Goal: Information Seeking & Learning: Find specific page/section

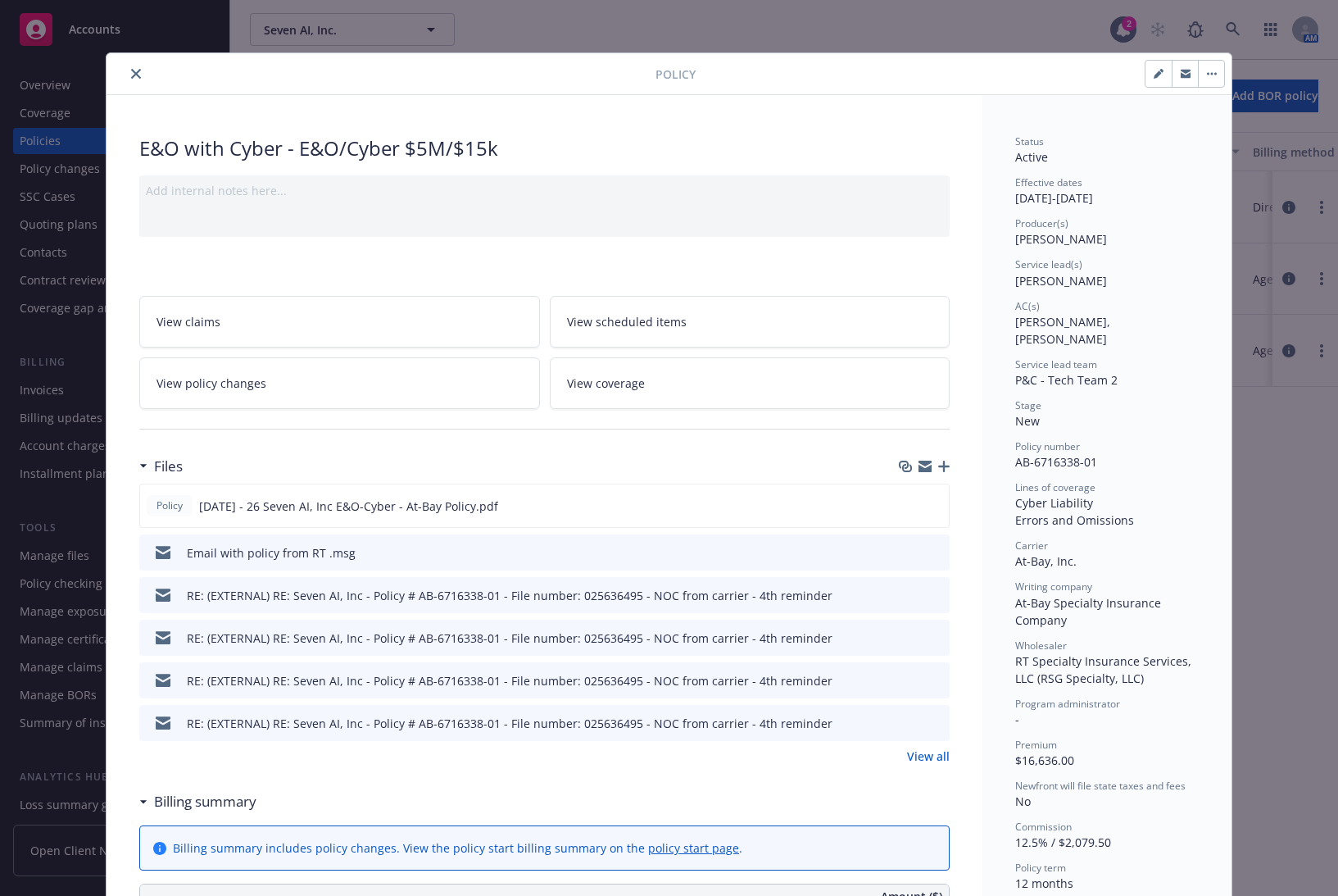
click at [131, 69] on icon "close" at bounding box center [136, 74] width 10 height 10
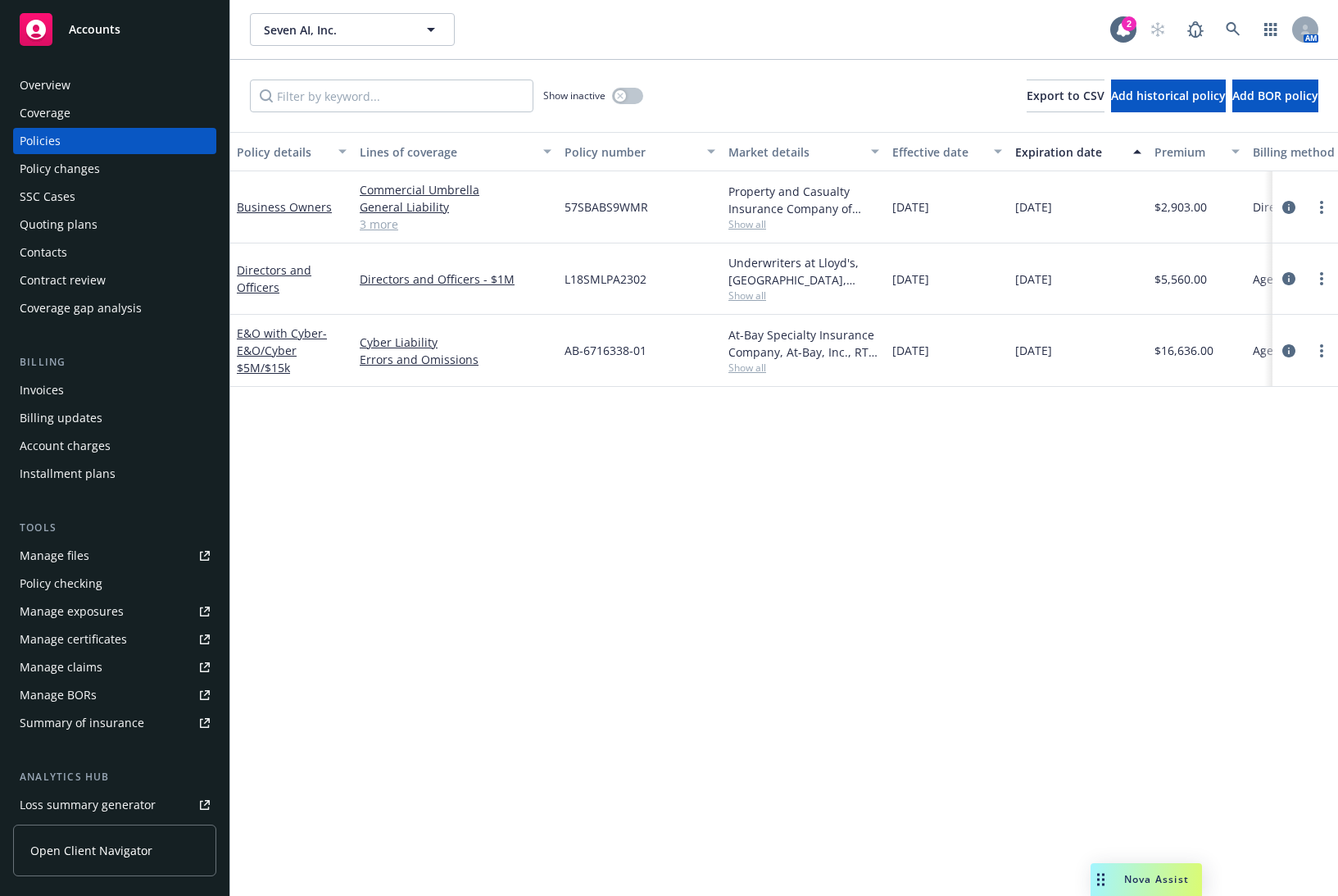
drag, startPoint x: 696, startPoint y: 518, endPoint x: 742, endPoint y: 377, distance: 148.3
click at [696, 518] on div "Policy details Lines of coverage Policy number Market details Effective date Ex…" at bounding box center [784, 514] width 1108 height 764
click at [486, 650] on div "Policy details Lines of coverage Policy number Market details Effective date Ex…" at bounding box center [784, 514] width 1108 height 764
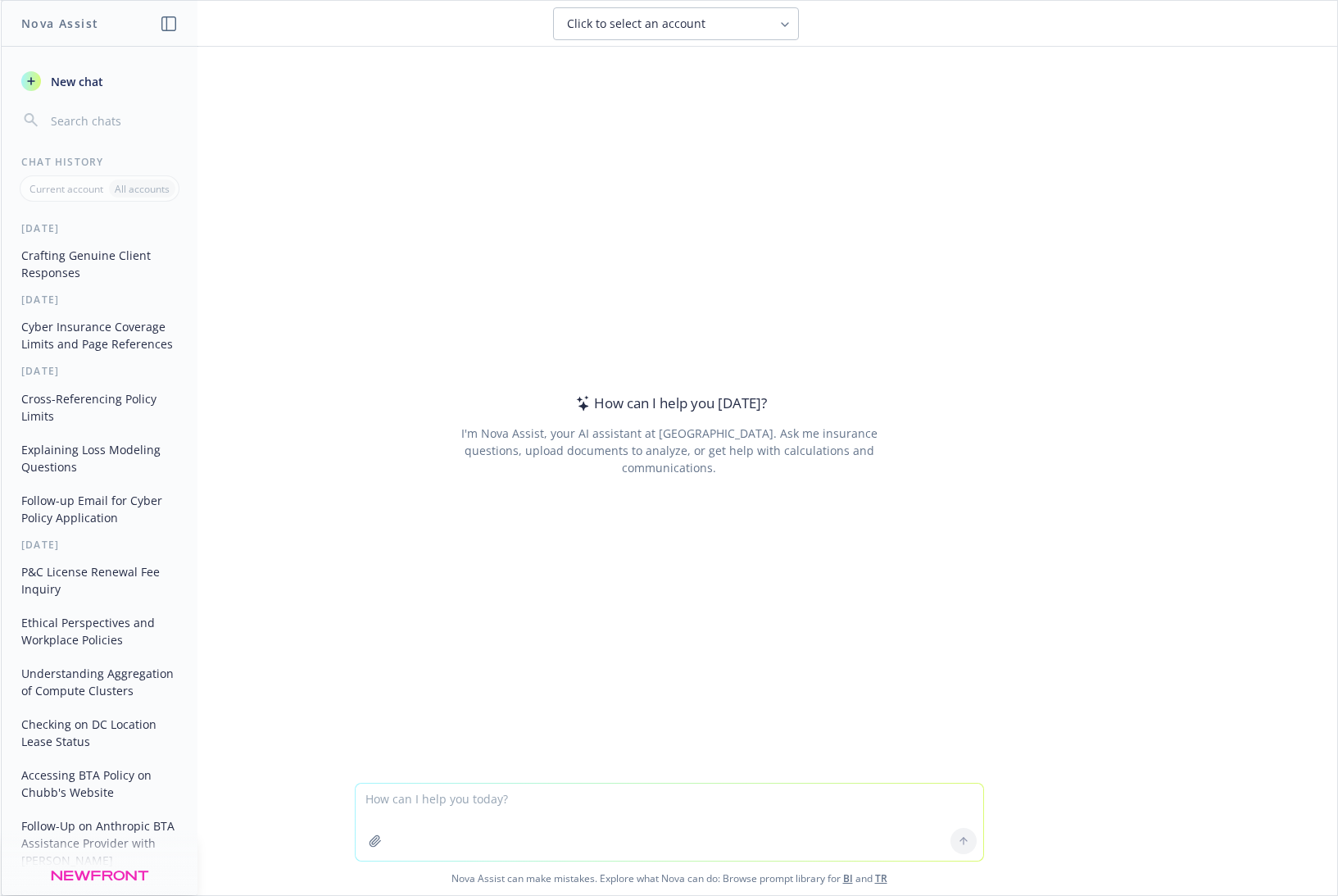
click at [75, 264] on button "Crafting Genuine Client Responses" at bounding box center [100, 263] width 170 height 45
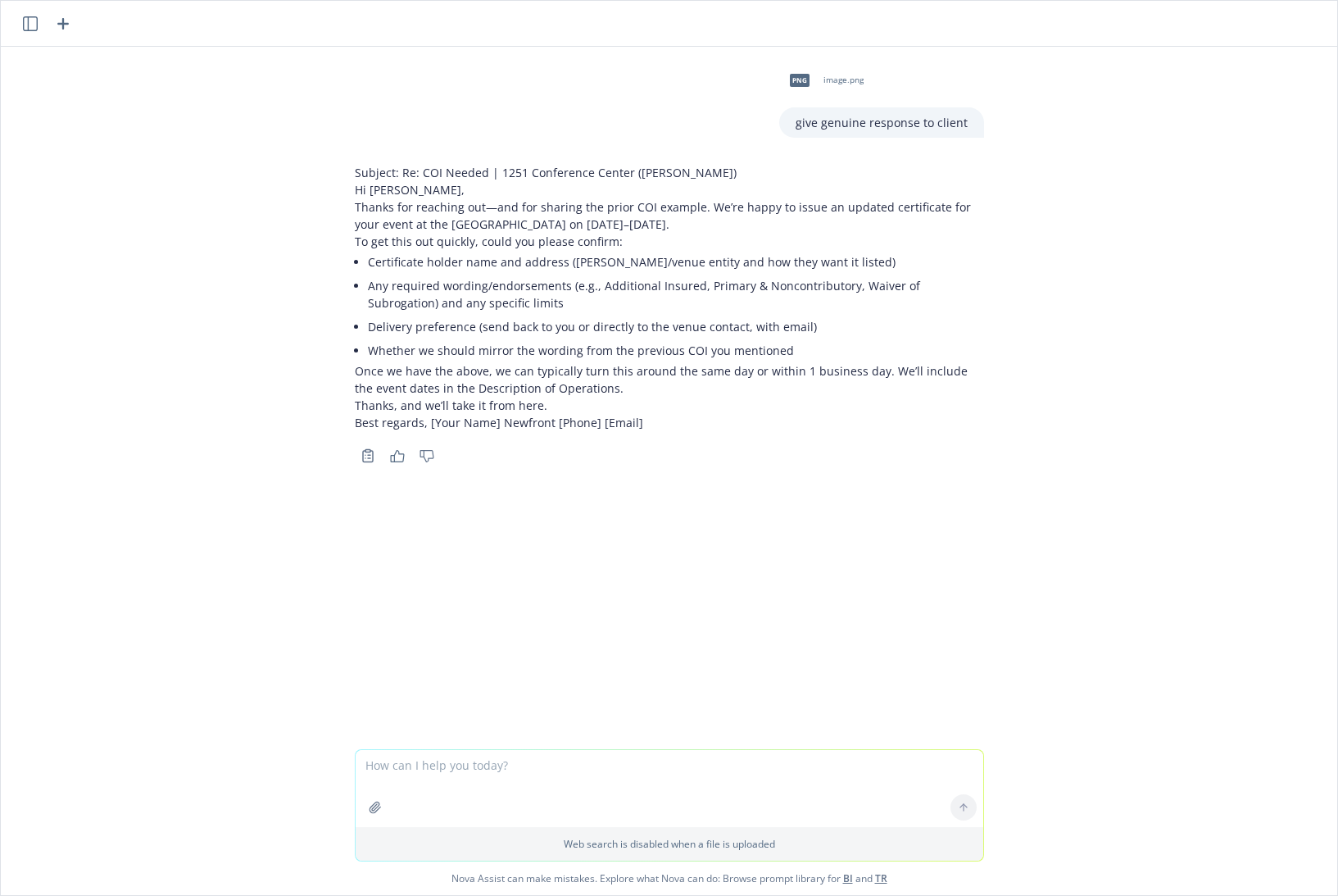
click at [471, 771] on textarea at bounding box center [670, 788] width 628 height 77
type textarea "h"
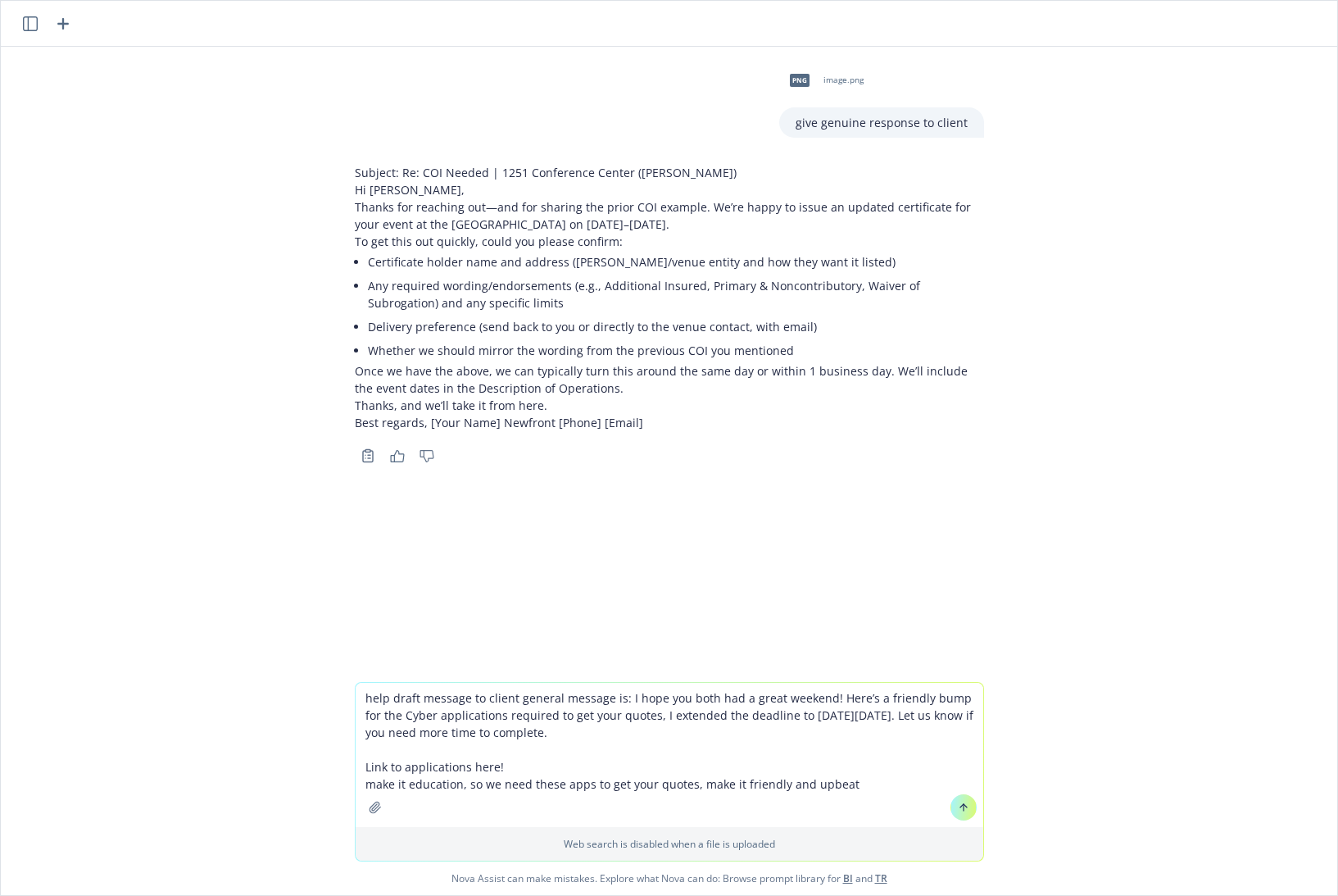
type textarea "help draft message to client general message is: I hope you both had a great we…"
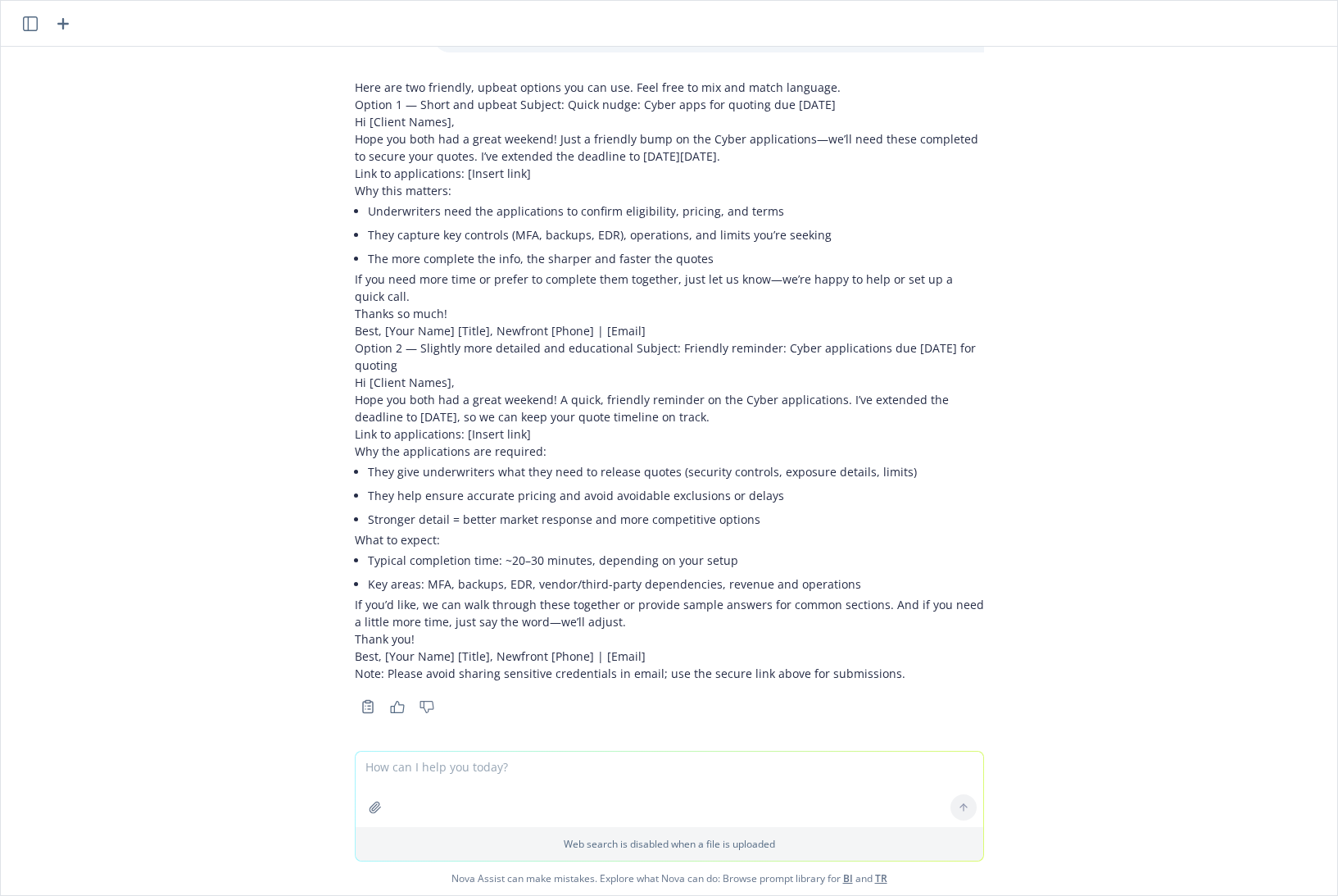
scroll to position [540, 0]
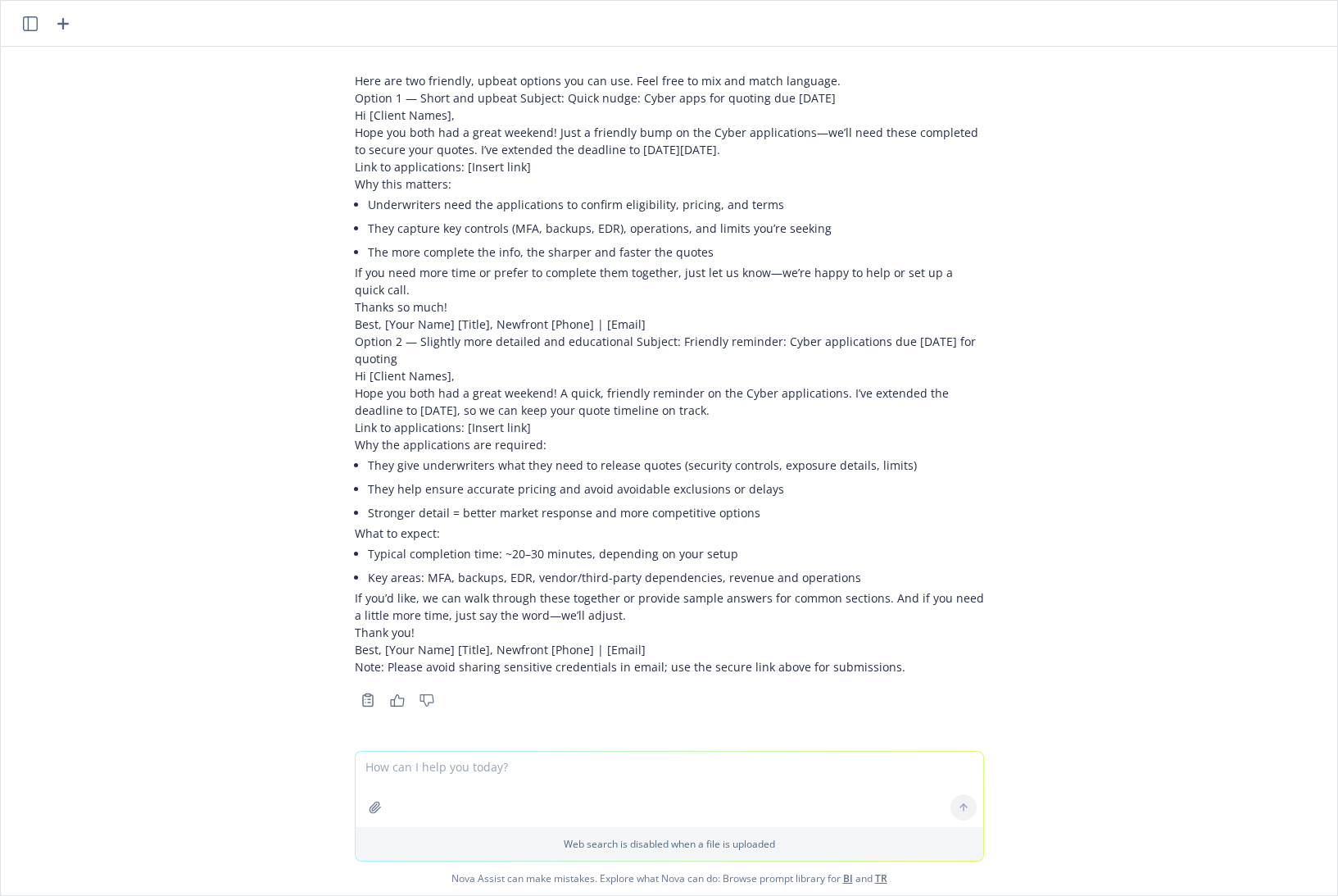
click at [368, 212] on li "Underwriters need the applications to confirm eligibility, pricing, and terms" at bounding box center [676, 204] width 616 height 24
drag, startPoint x: 539, startPoint y: 131, endPoint x: 740, endPoint y: 147, distance: 201.6
click at [740, 147] on p "Hope you both had a great weekend! Just a friendly bump on the Cyber applicatio…" at bounding box center [670, 140] width 629 height 34
copy p "Just a friendly bump on the Cyber applications—we’ll need these completed to se…"
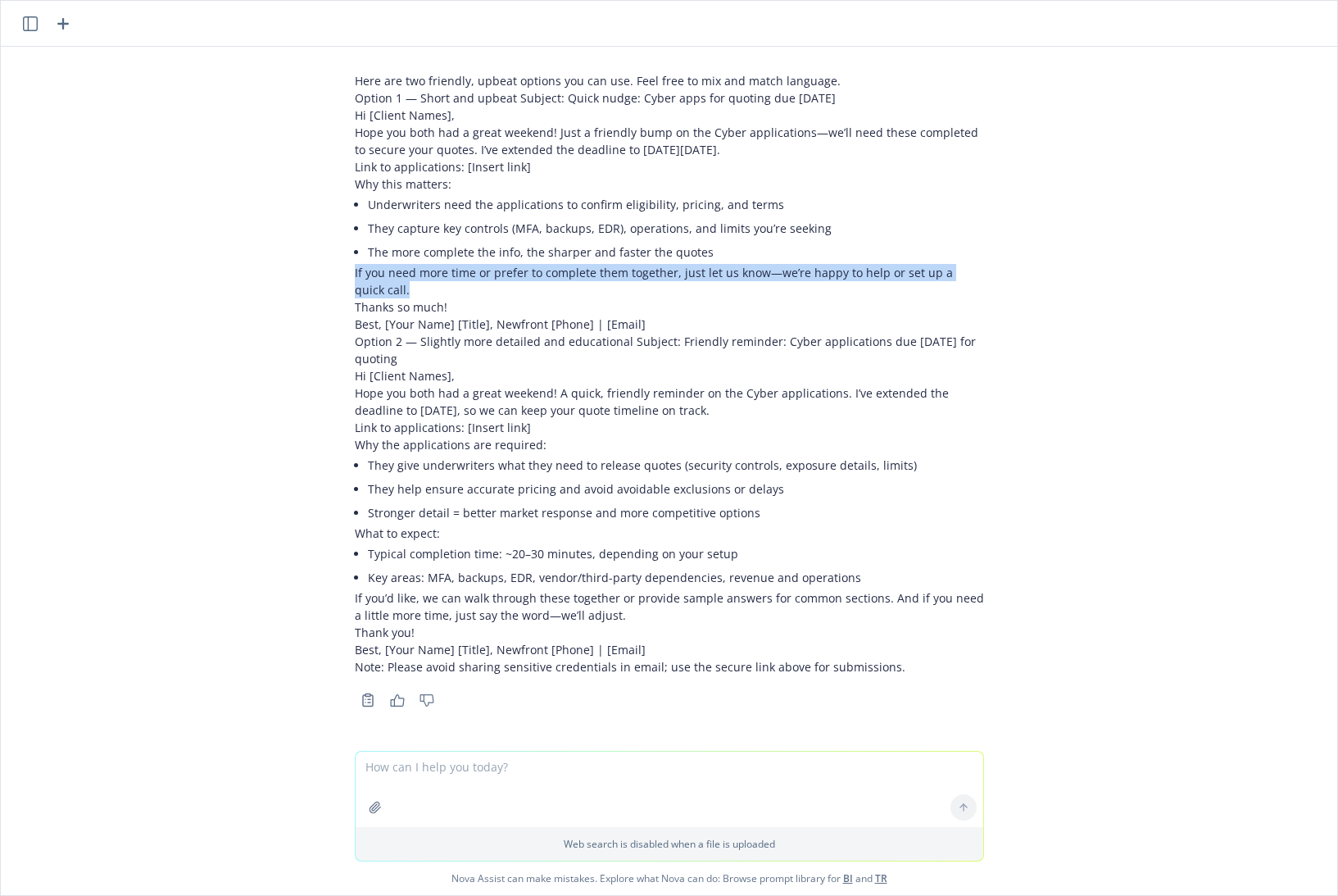
drag, startPoint x: 339, startPoint y: 271, endPoint x: 947, endPoint y: 286, distance: 608.2
click at [947, 286] on p "If you need more time or prefer to complete them together, just let us know—we’…" at bounding box center [670, 281] width 629 height 34
copy p "If you need more time or prefer to complete them together, just let us know—we’…"
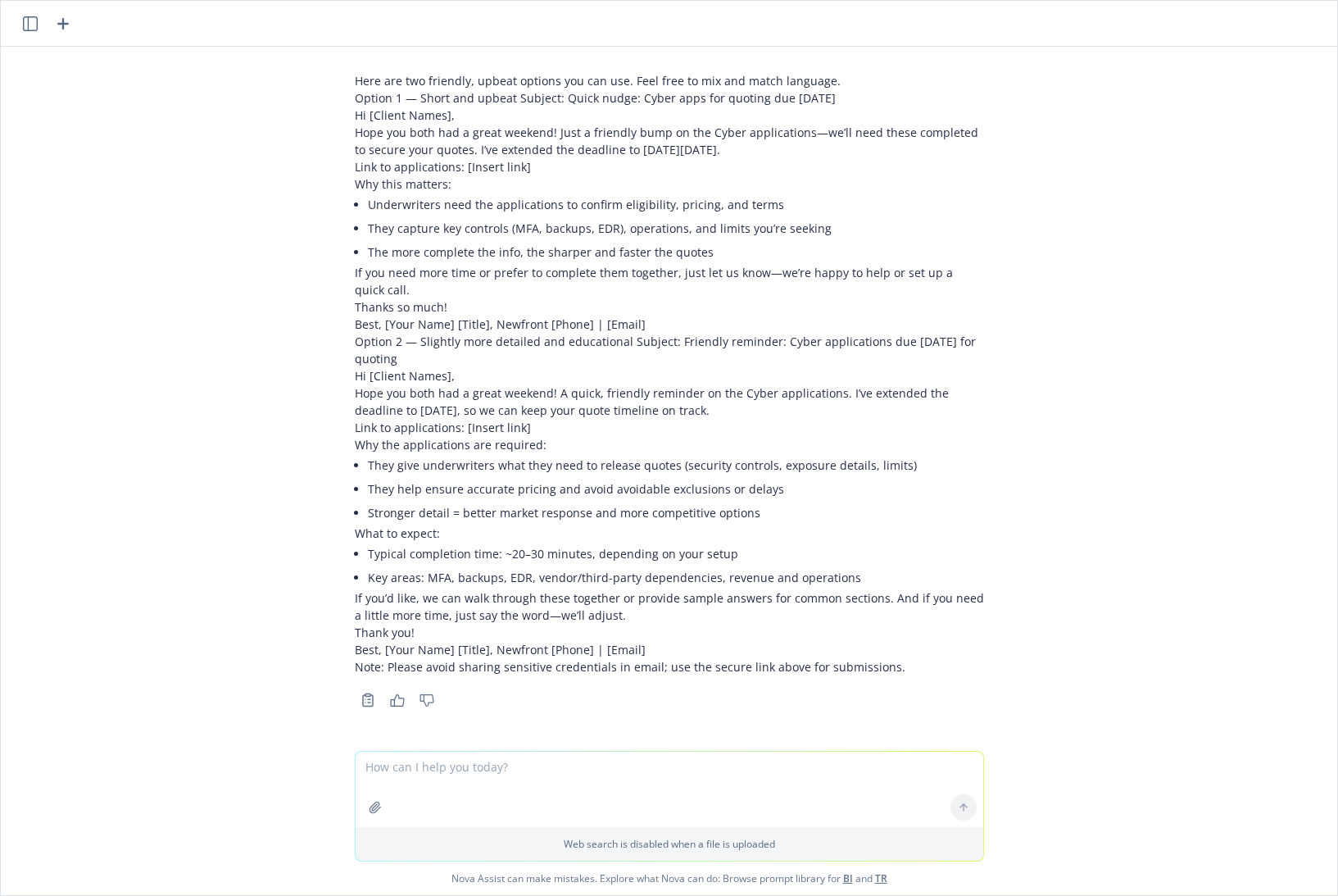
click at [637, 261] on li "The more complete the info, the sharper and faster the quotes" at bounding box center [676, 252] width 616 height 24
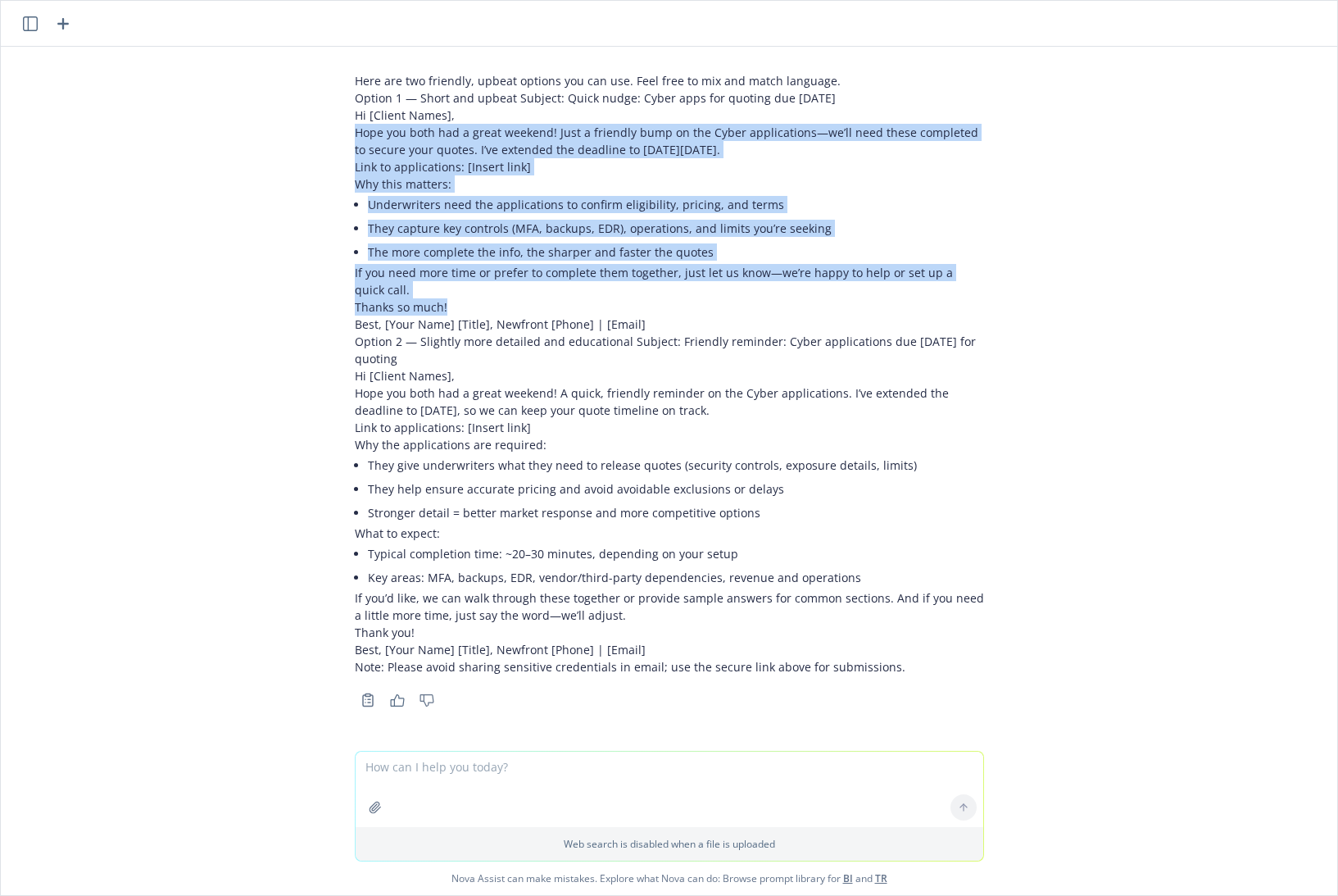
drag, startPoint x: 433, startPoint y: 303, endPoint x: 331, endPoint y: 130, distance: 200.8
click at [342, 130] on div "Here are two friendly, upbeat options you can use. Feel free to mix and match l…" at bounding box center [669, 388] width 656 height 645
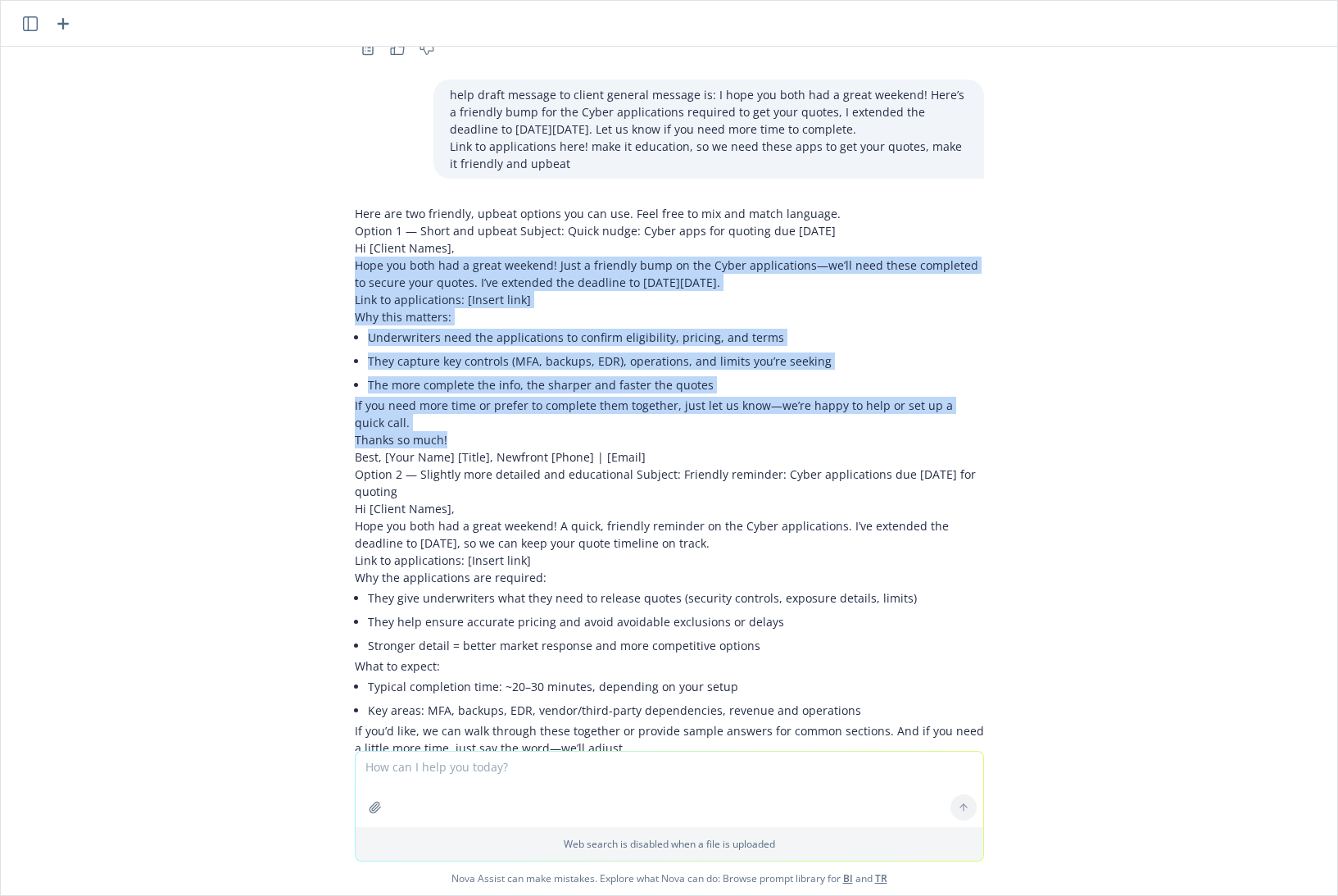
scroll to position [369, 0]
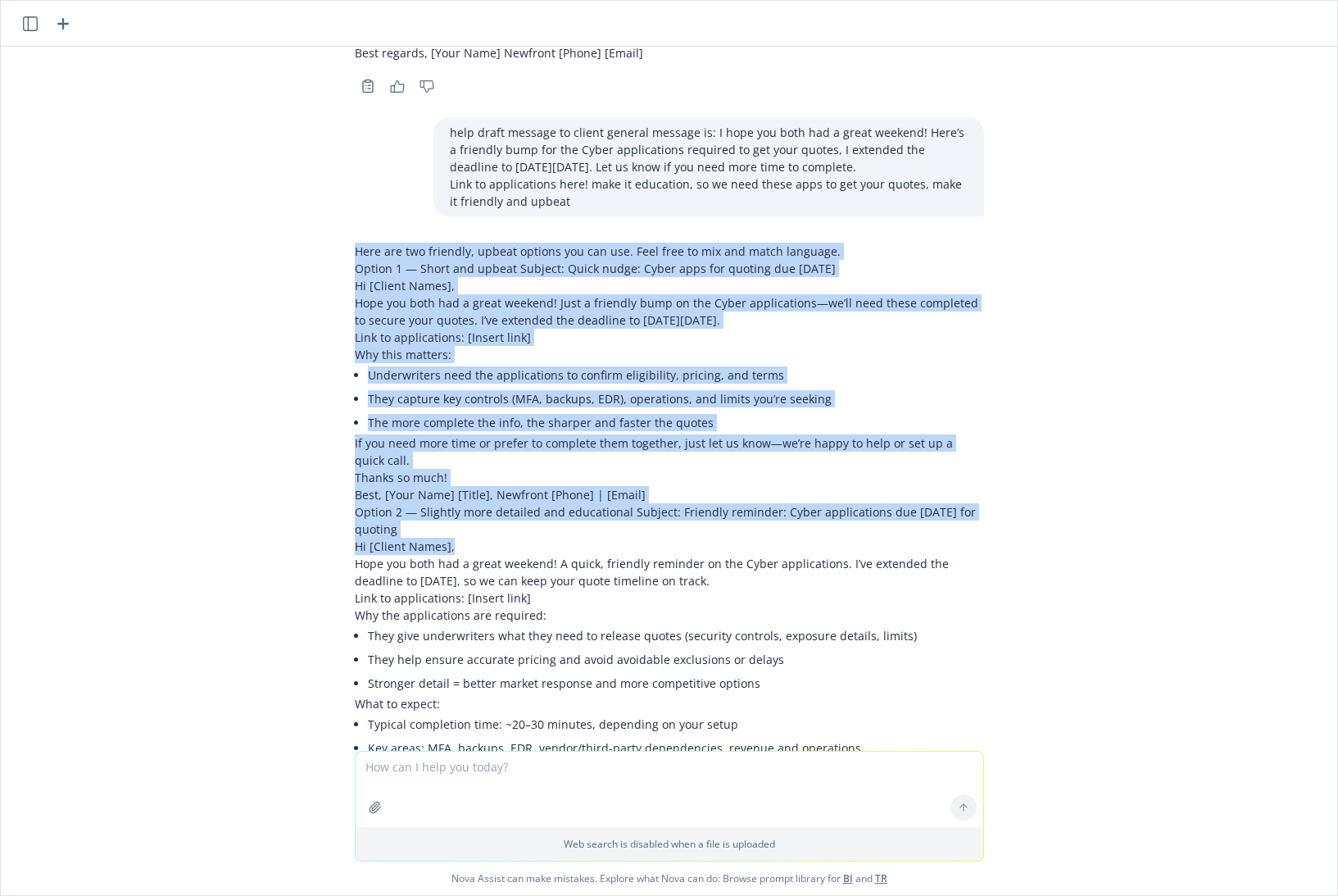
drag, startPoint x: 338, startPoint y: 243, endPoint x: 1075, endPoint y: 548, distance: 797.6
click at [1083, 548] on div "png image.png give genuine response to client Subject: Re: COI Needed | 1251 Co…" at bounding box center [669, 399] width 1337 height 704
click at [493, 525] on p "Option 2 — Slightly more detailed and educational Subject: Friendly reminder: C…" at bounding box center [670, 520] width 629 height 34
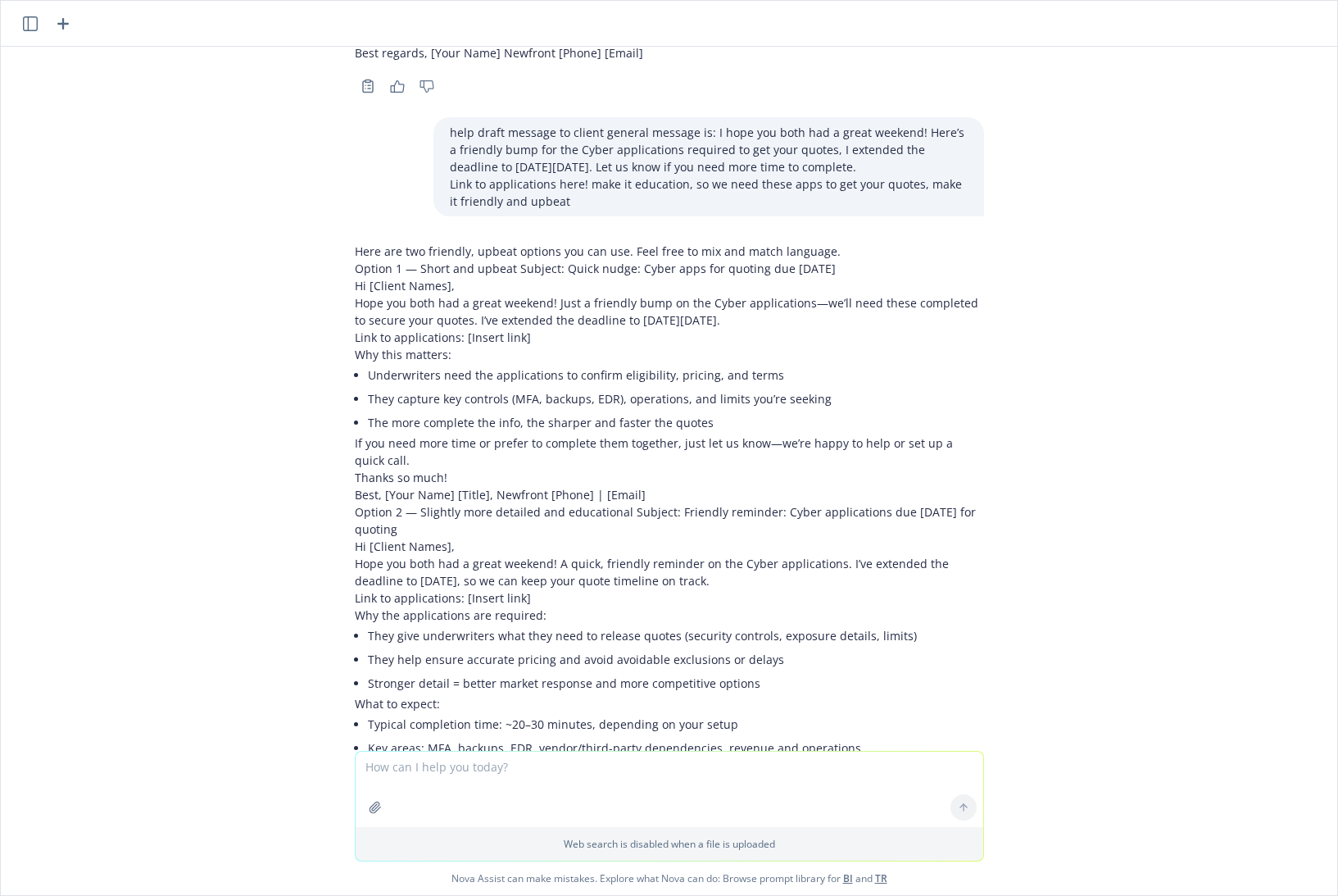
drag, startPoint x: 383, startPoint y: 526, endPoint x: 290, endPoint y: 253, distance: 288.4
click at [290, 253] on div "png image.png give genuine response to client Subject: Re: COI Needed | 1251 Co…" at bounding box center [669, 399] width 1337 height 704
drag, startPoint x: 444, startPoint y: 579, endPoint x: 459, endPoint y: 598, distance: 24.2
click at [444, 579] on p "Hope you both had a great weekend! A quick, friendly reminder on the Cyber appl…" at bounding box center [670, 571] width 629 height 34
click at [56, 27] on icon "button" at bounding box center [62, 24] width 19 height 19
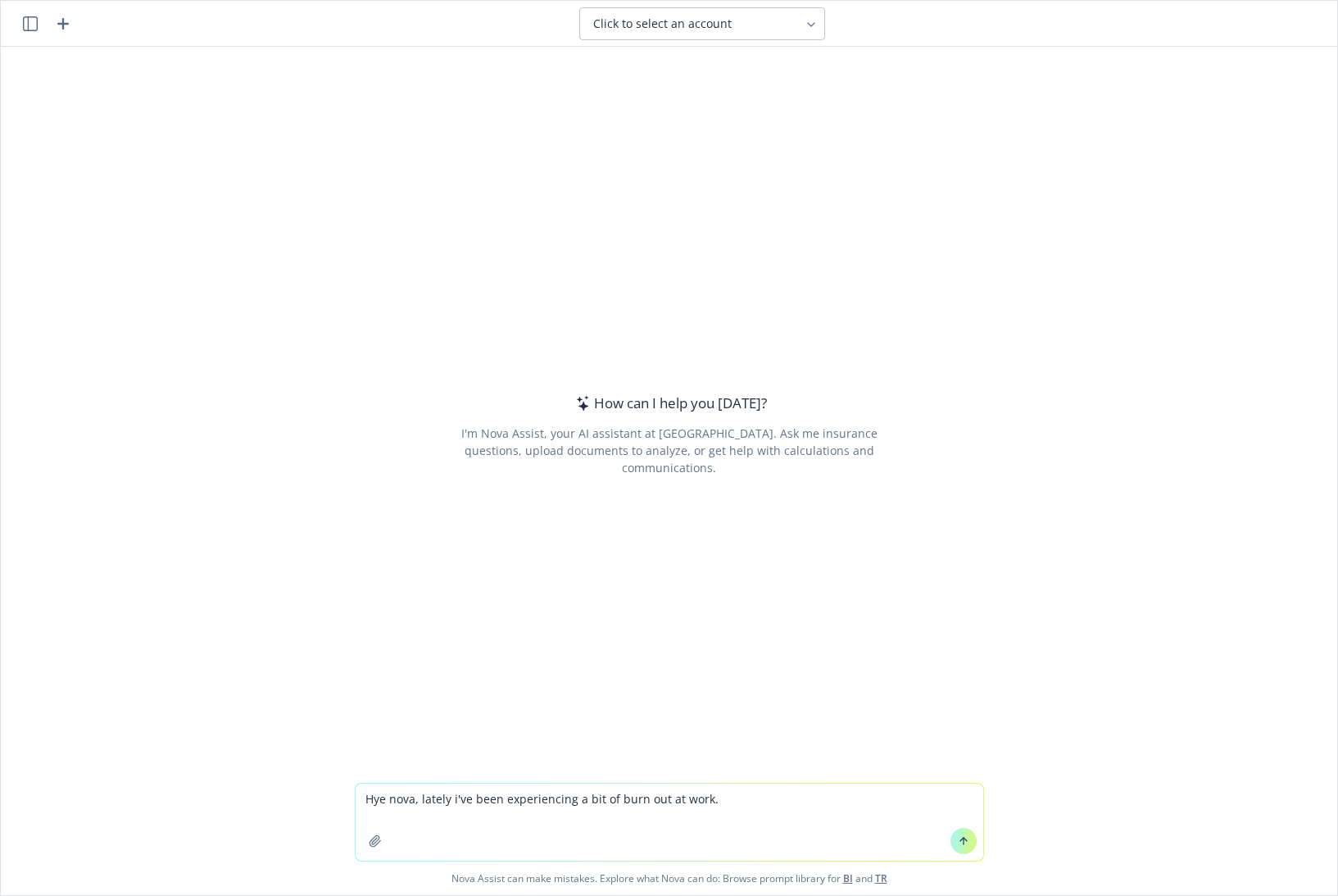
click at [727, 827] on textarea "Hye nova, lately i've been experiencing a bit of burn out at work." at bounding box center [670, 822] width 628 height 77
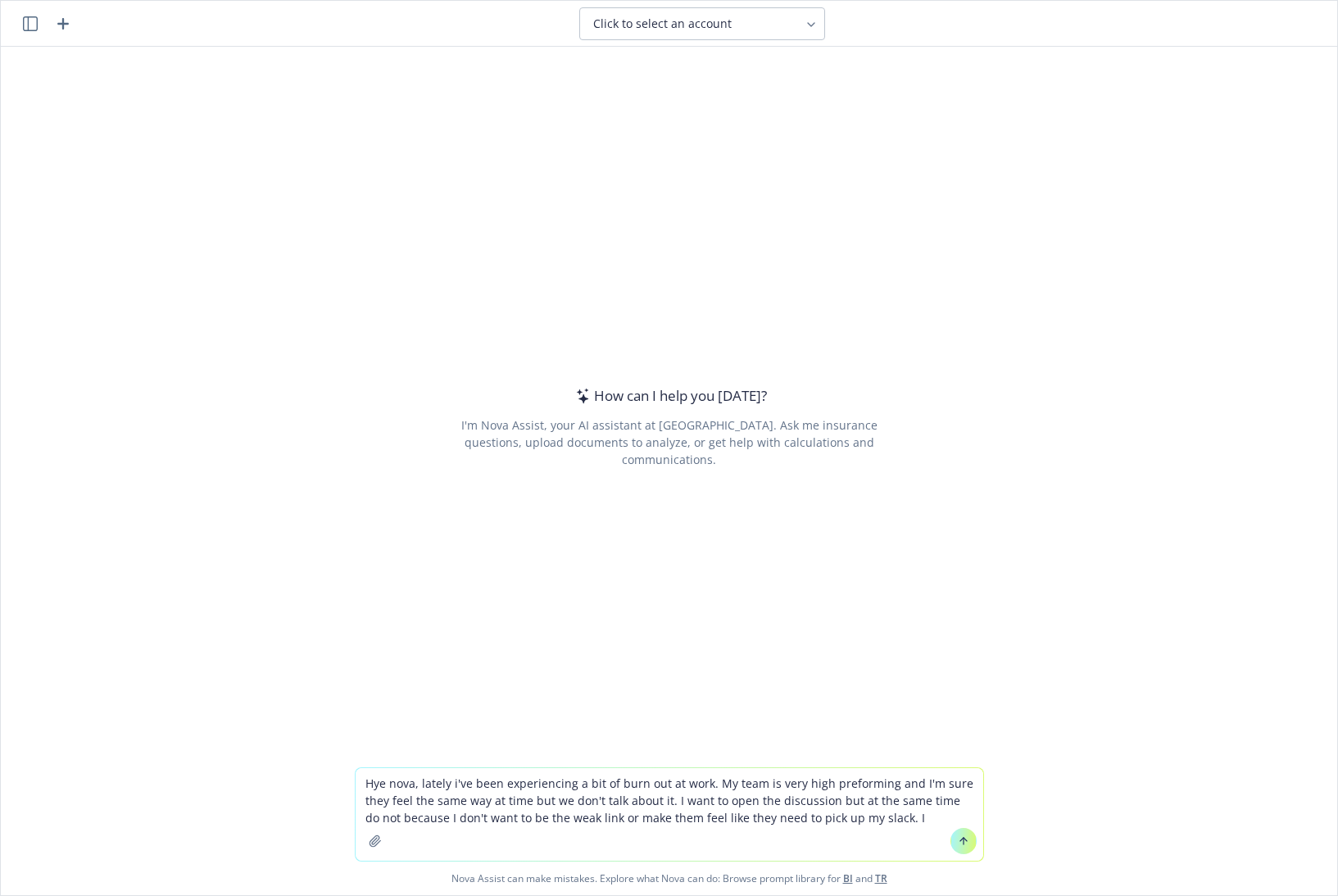
type textarea "Hye nova, lately i've been experiencing a bit of burn out at work. My team is v…"
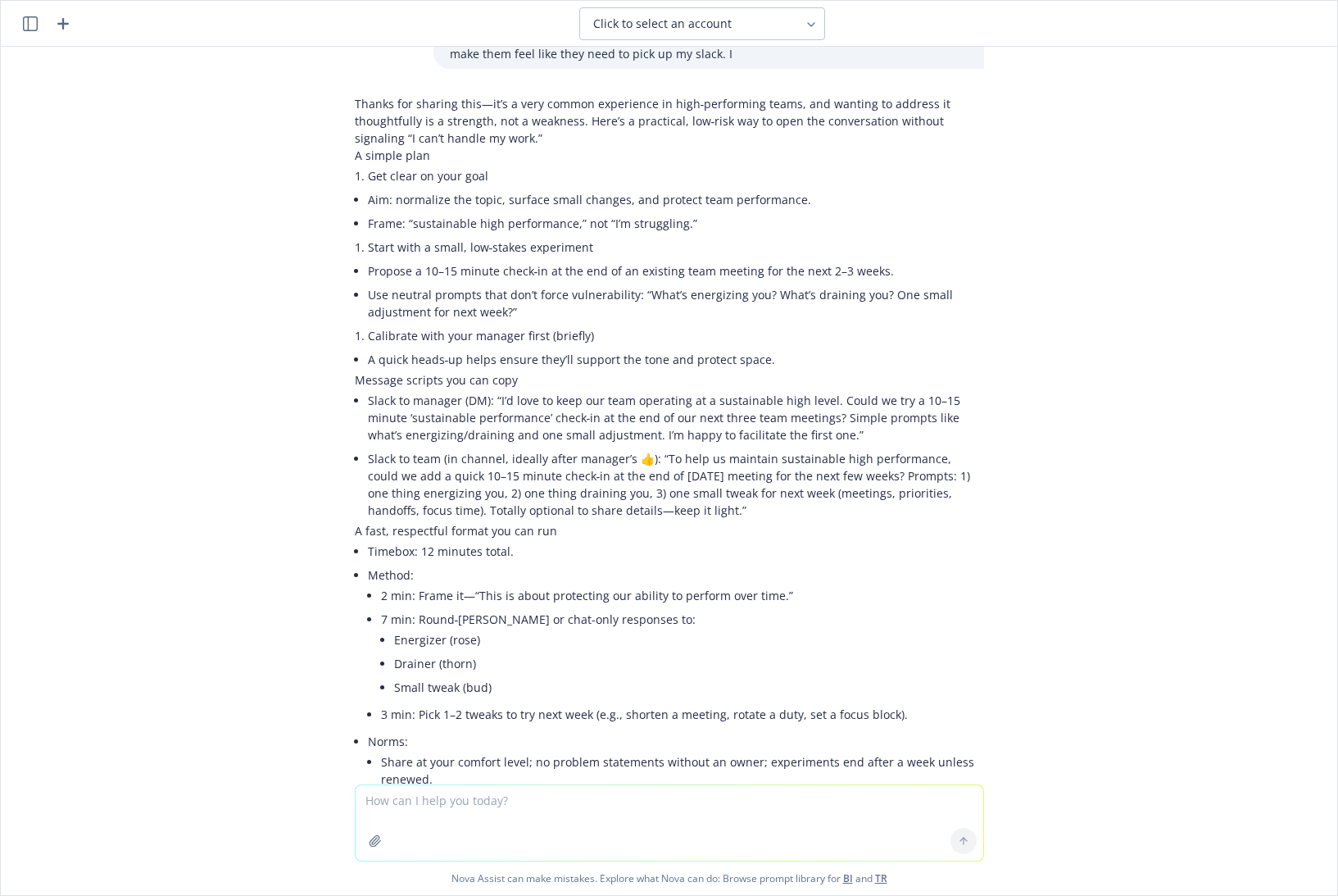
scroll to position [585, 0]
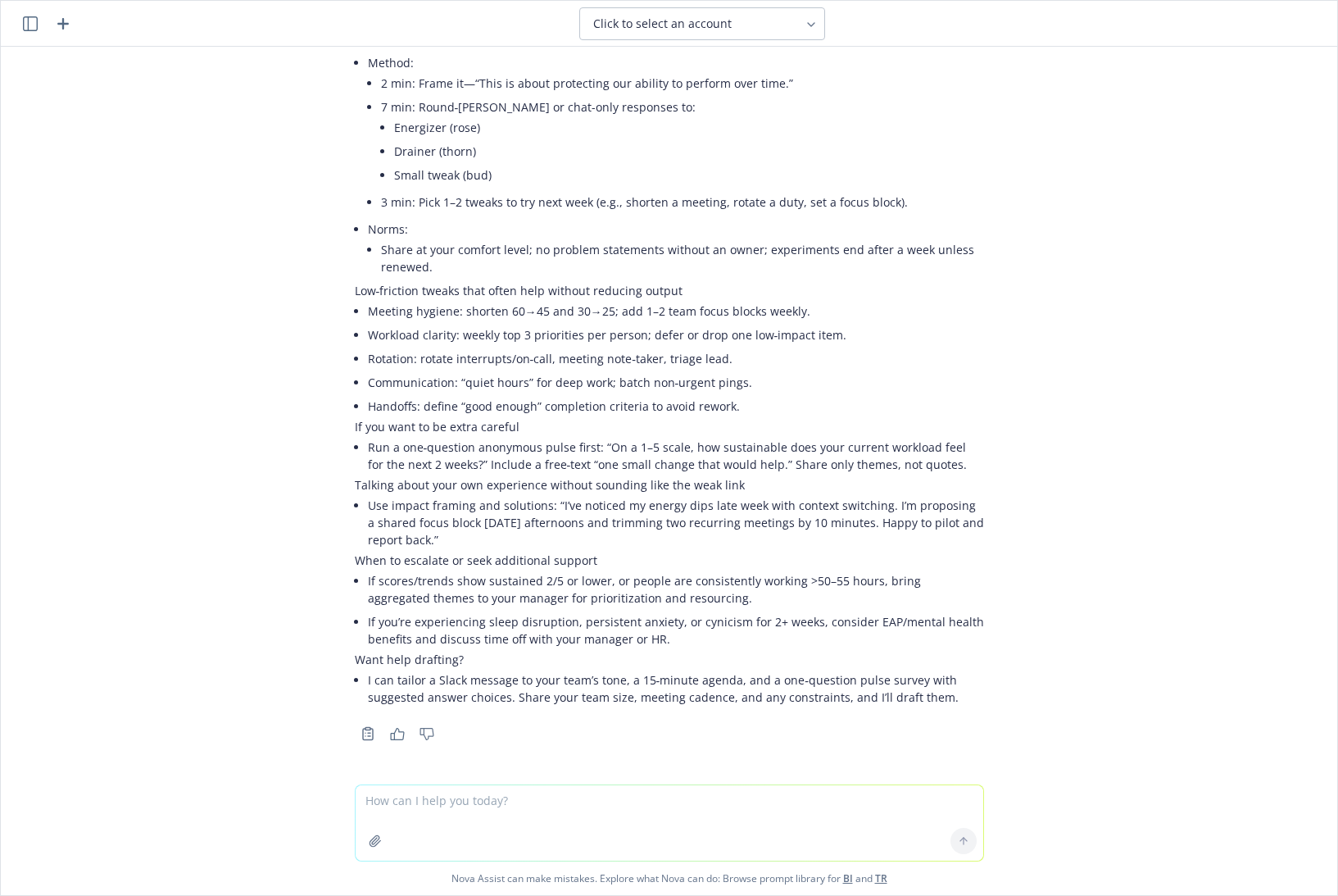
click at [542, 802] on textarea at bounding box center [670, 823] width 628 height 76
type textarea "Do you really think this is an effective way? what stat or research support this"
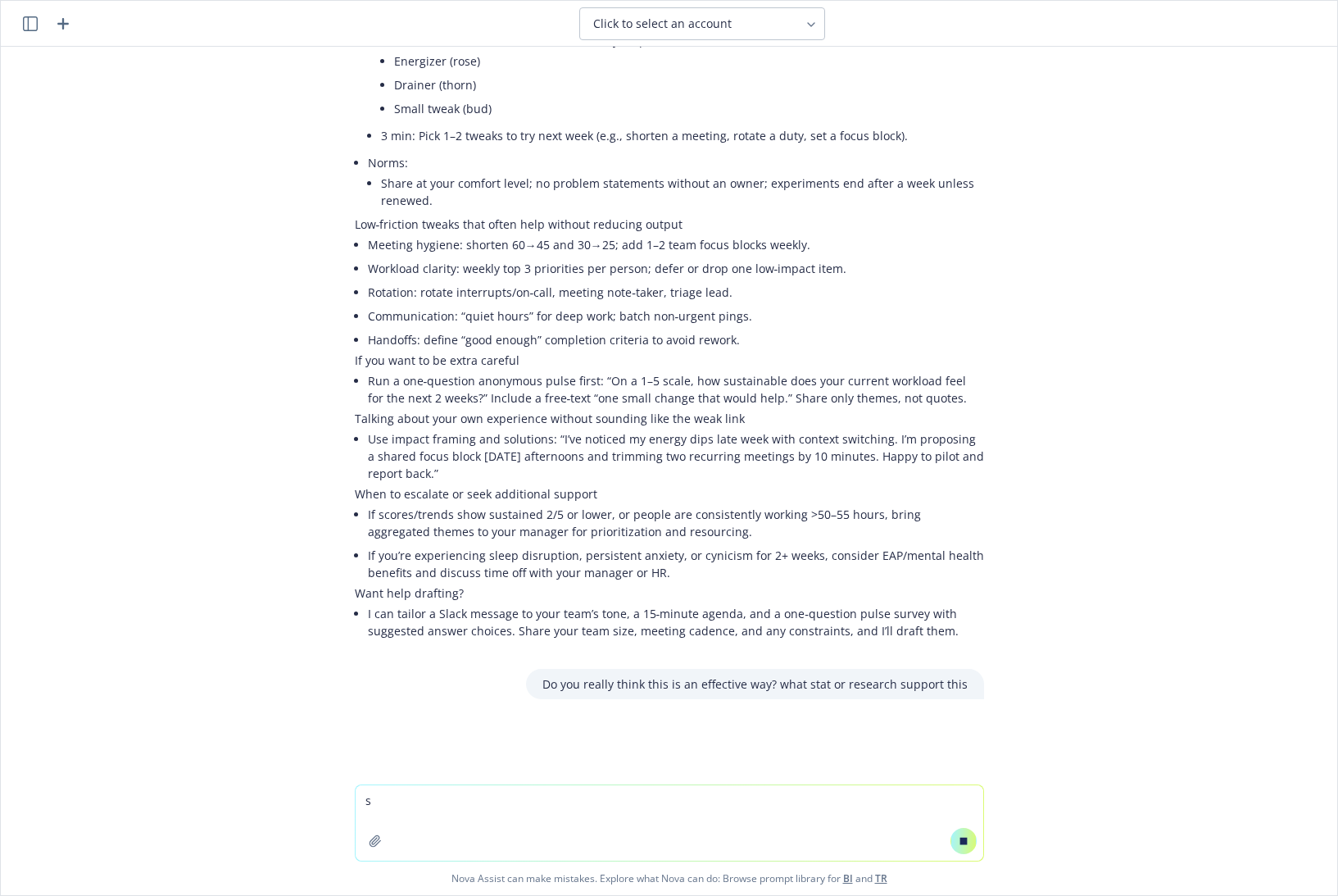
scroll to position [653, 0]
type textarea "sounds like a"
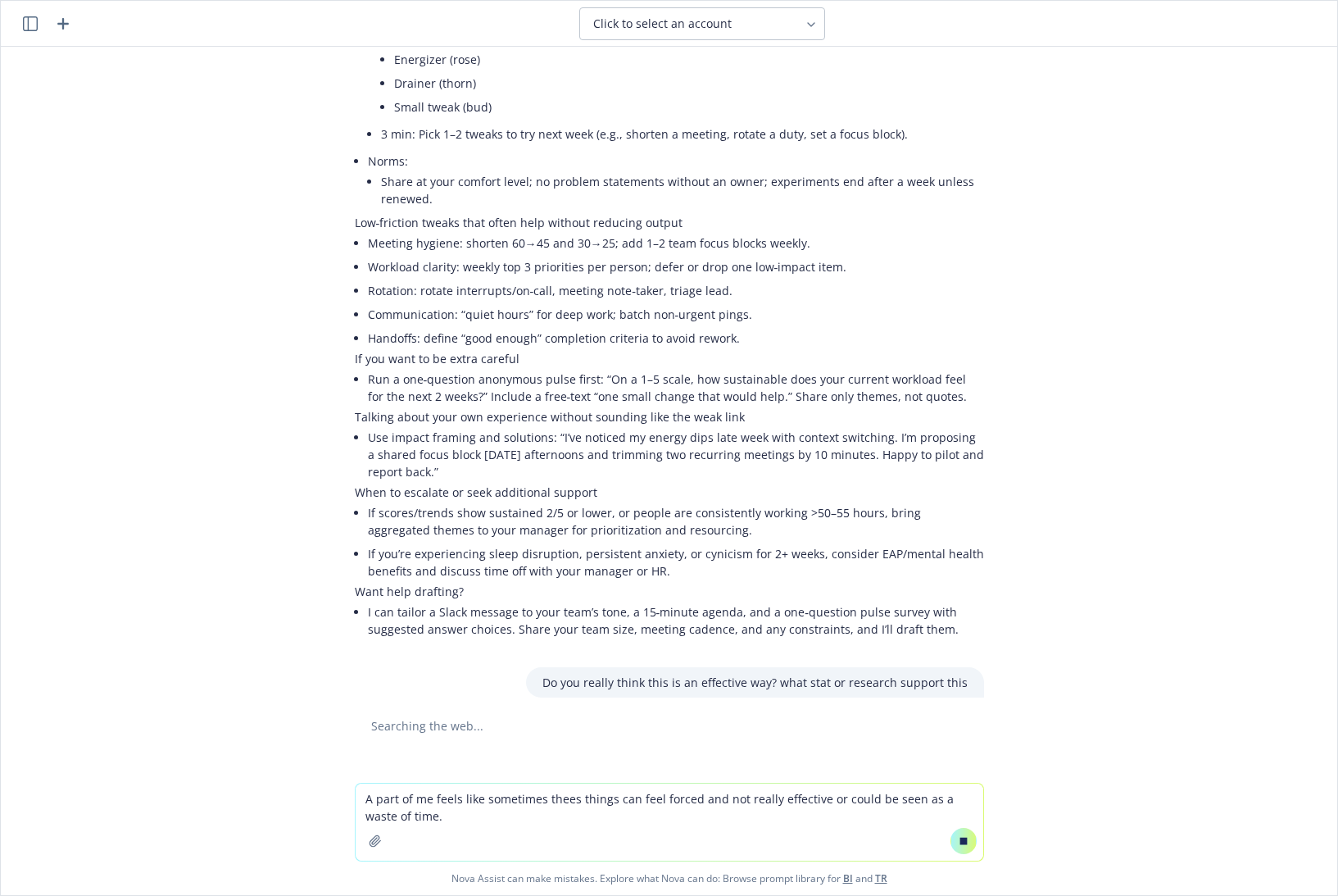
scroll to position [661, 0]
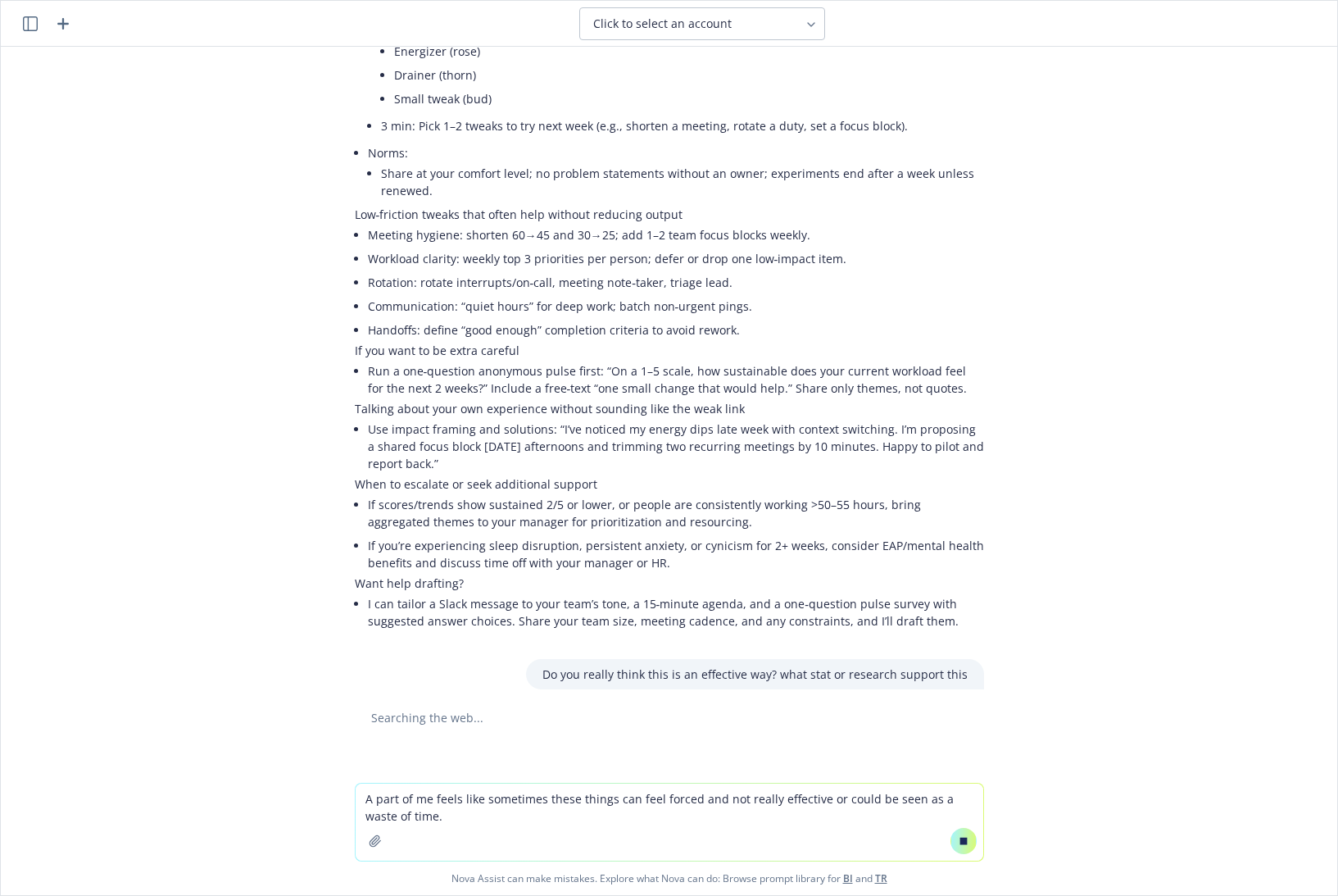
click at [457, 837] on textarea "A part of me feels like sometimes these things can feel forced and not really e…" at bounding box center [670, 822] width 628 height 77
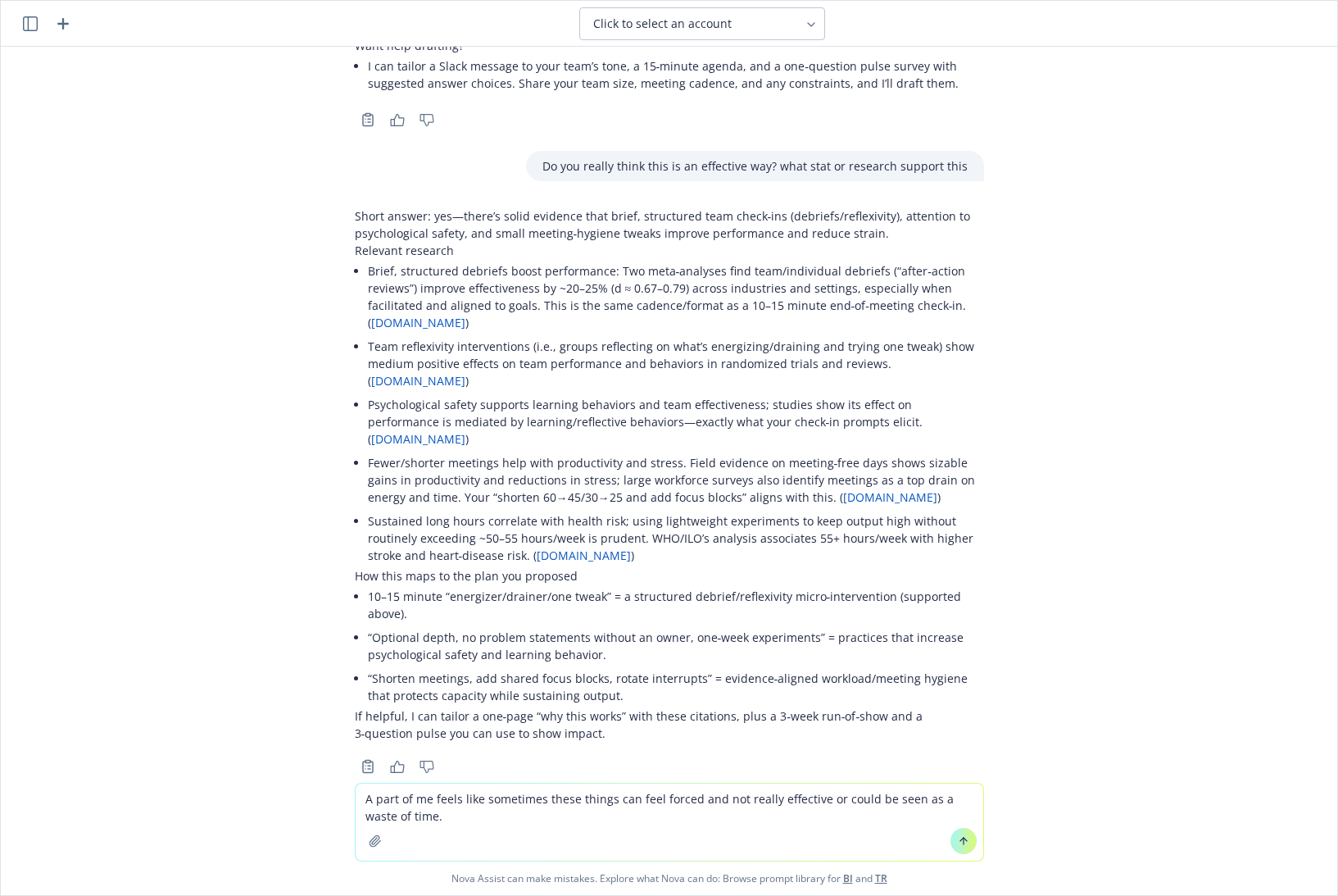
scroll to position [1216, 0]
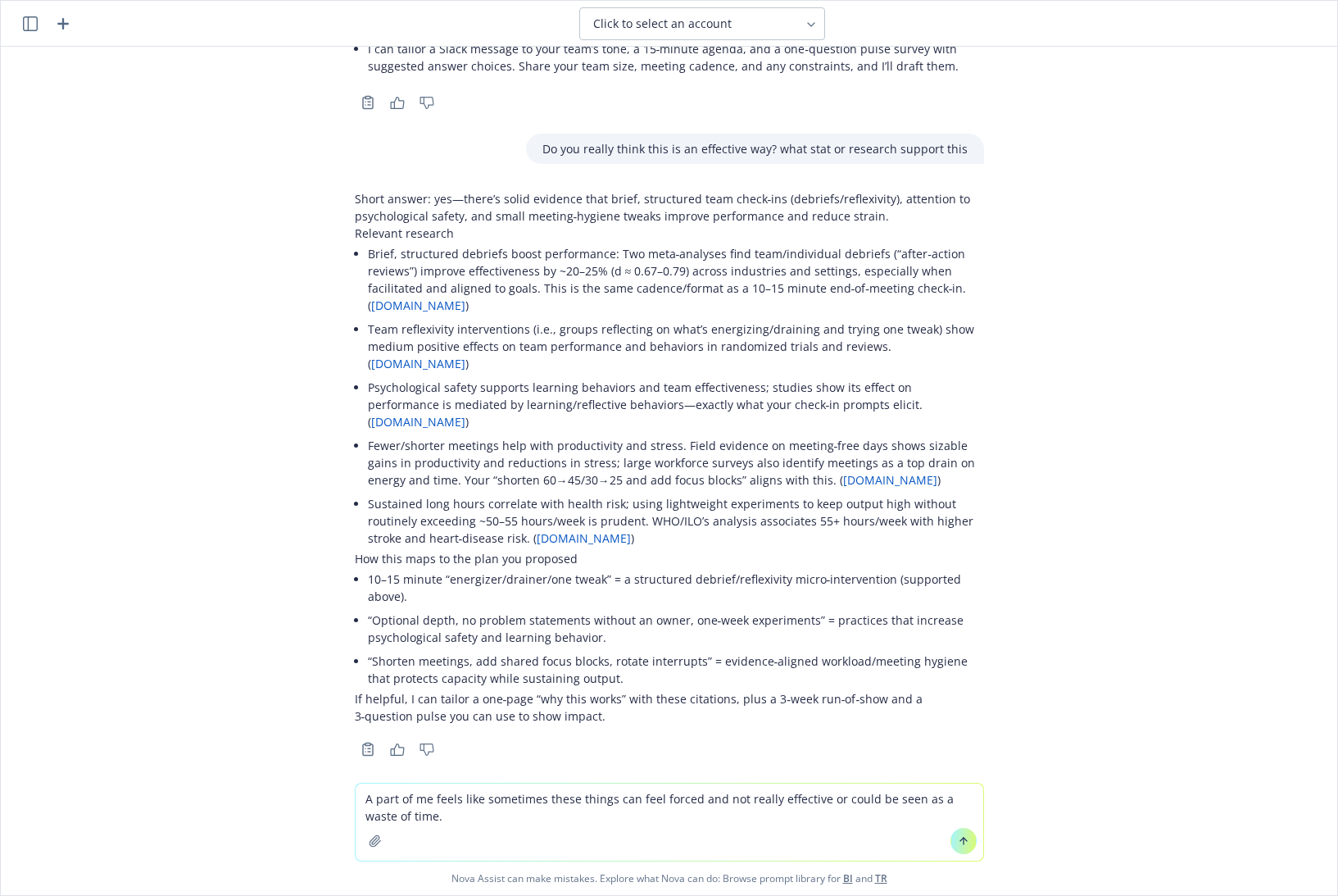
click at [521, 806] on textarea "A part of me feels like sometimes these things can feel forced and not really e…" at bounding box center [670, 822] width 628 height 77
click at [518, 819] on textarea "A part of me feels like sometimes these things can feel forced and not really e…" at bounding box center [670, 822] width 628 height 77
type textarea "A part of me feels like sometimes these things can feel forced and not really e…"
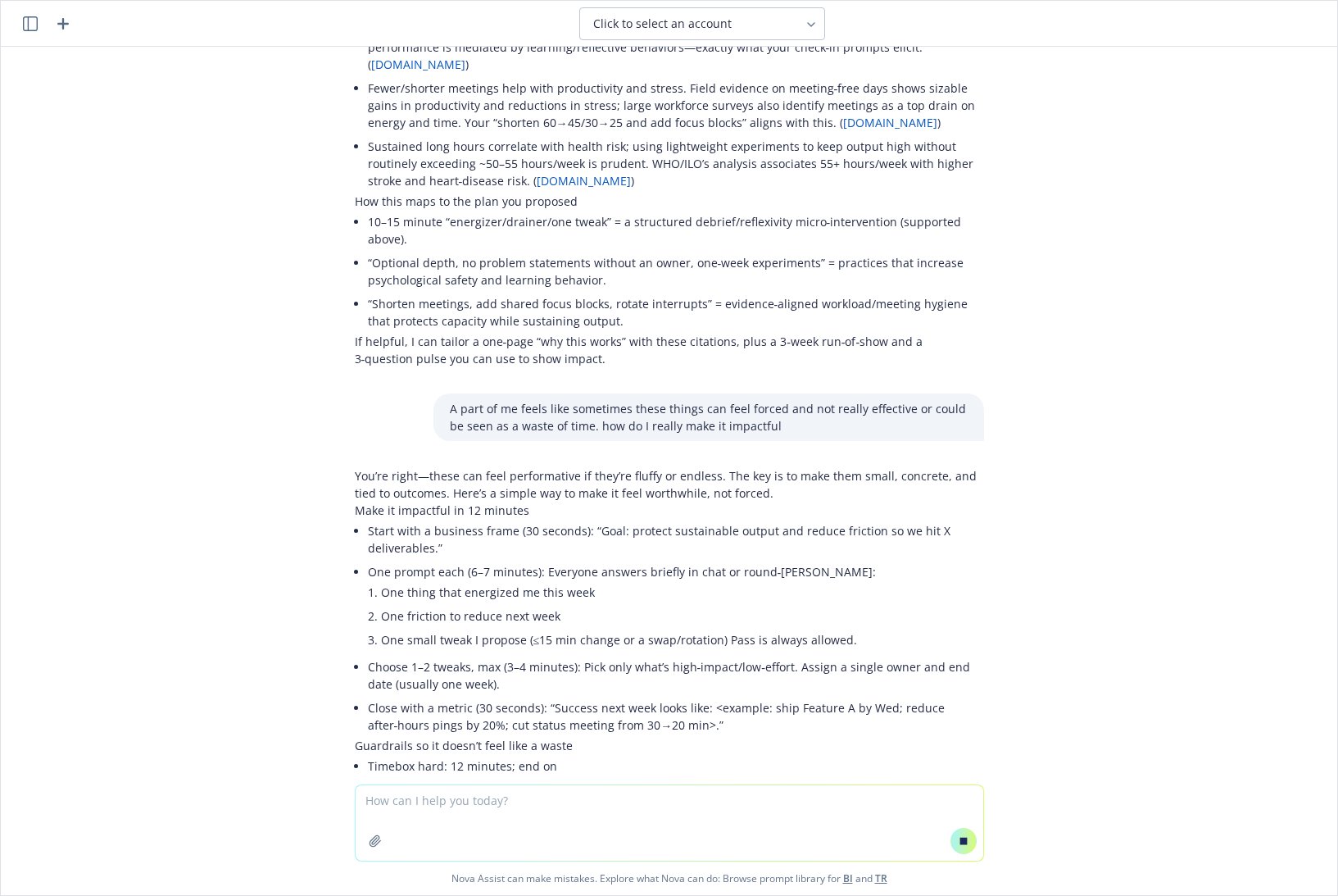
scroll to position [1566, 0]
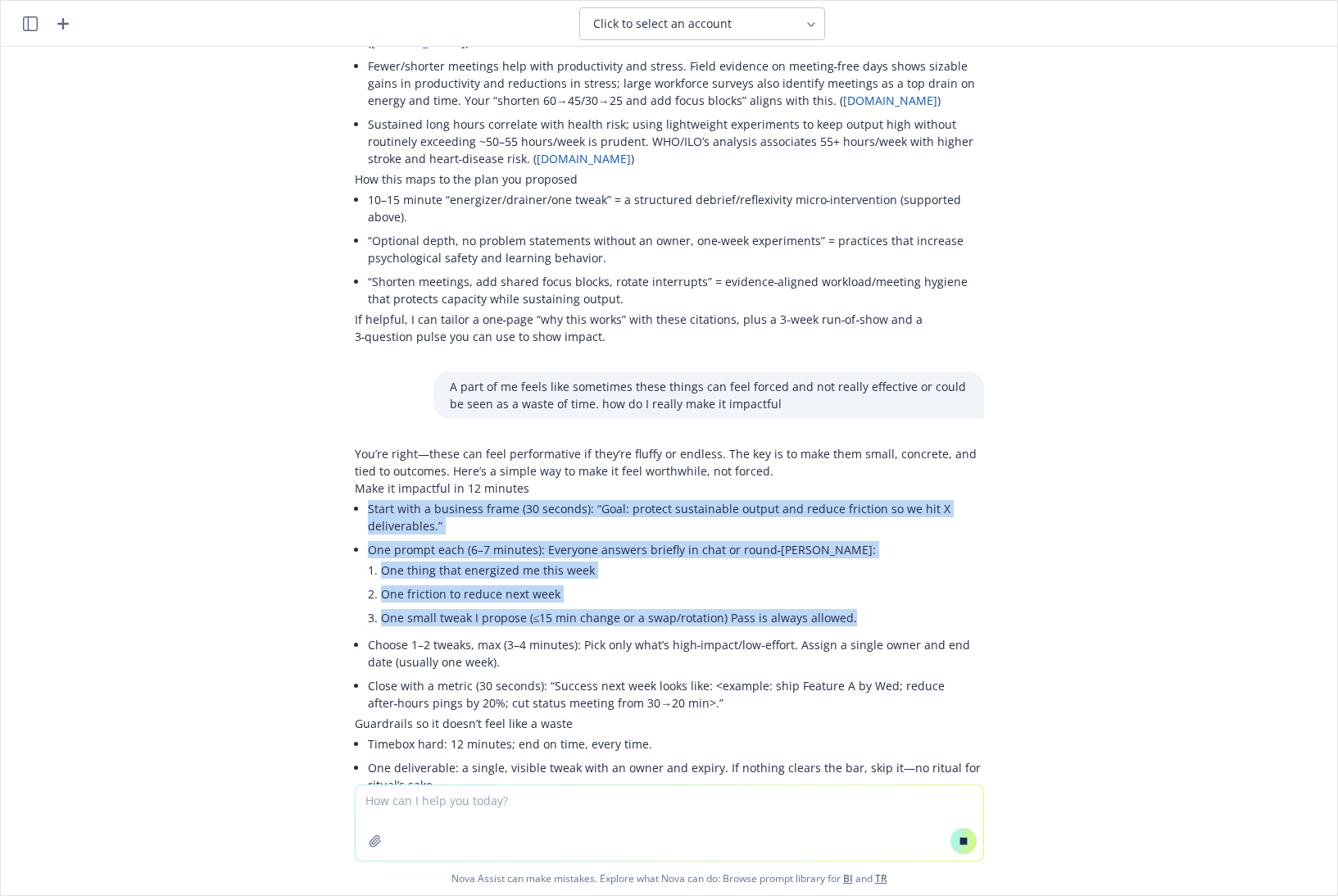
click at [879, 602] on div "You’re right—these can feel performative if they’re fluffy or endless. The key …" at bounding box center [670, 812] width 629 height 734
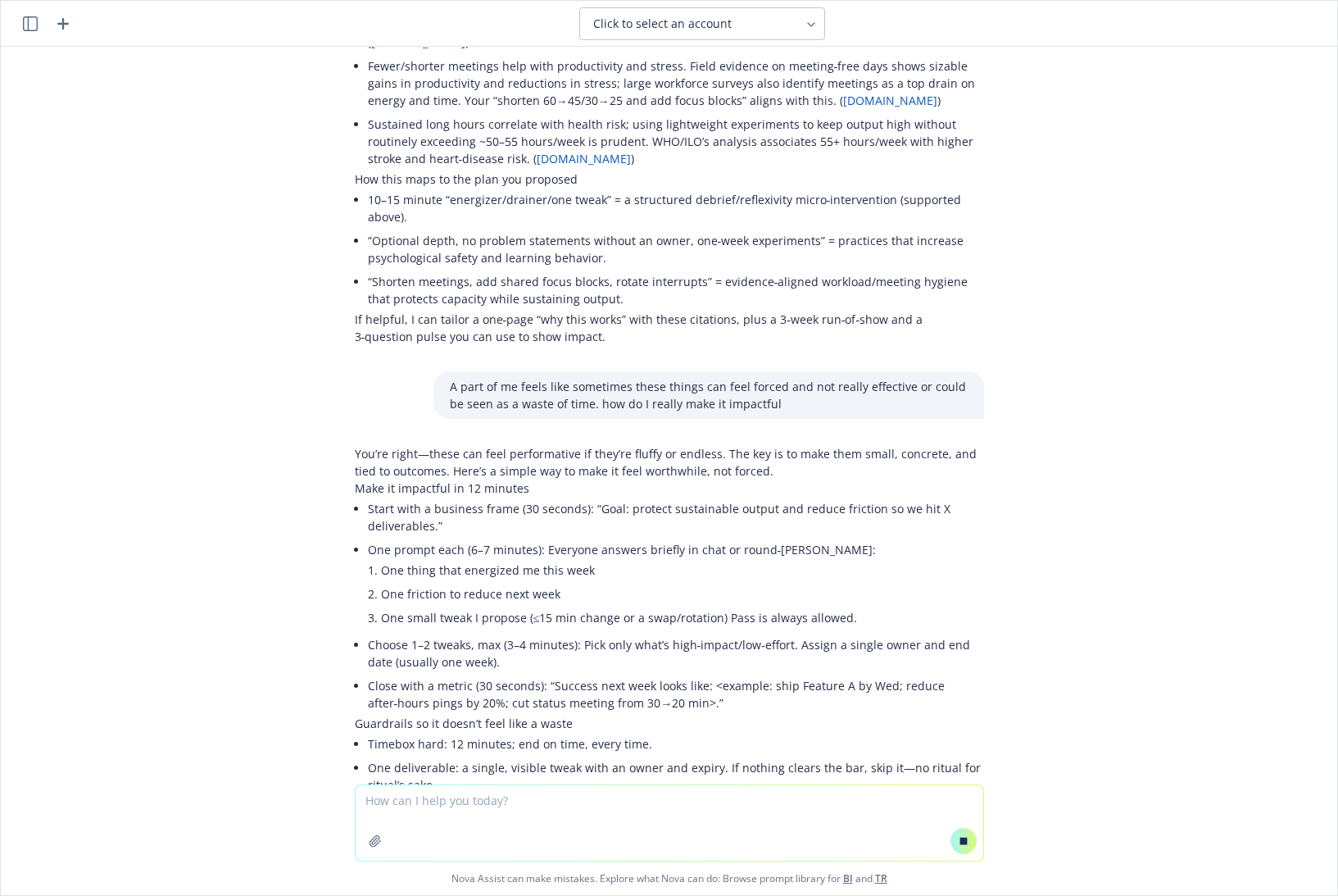
drag, startPoint x: 351, startPoint y: 529, endPoint x: 871, endPoint y: 603, distance: 525.2
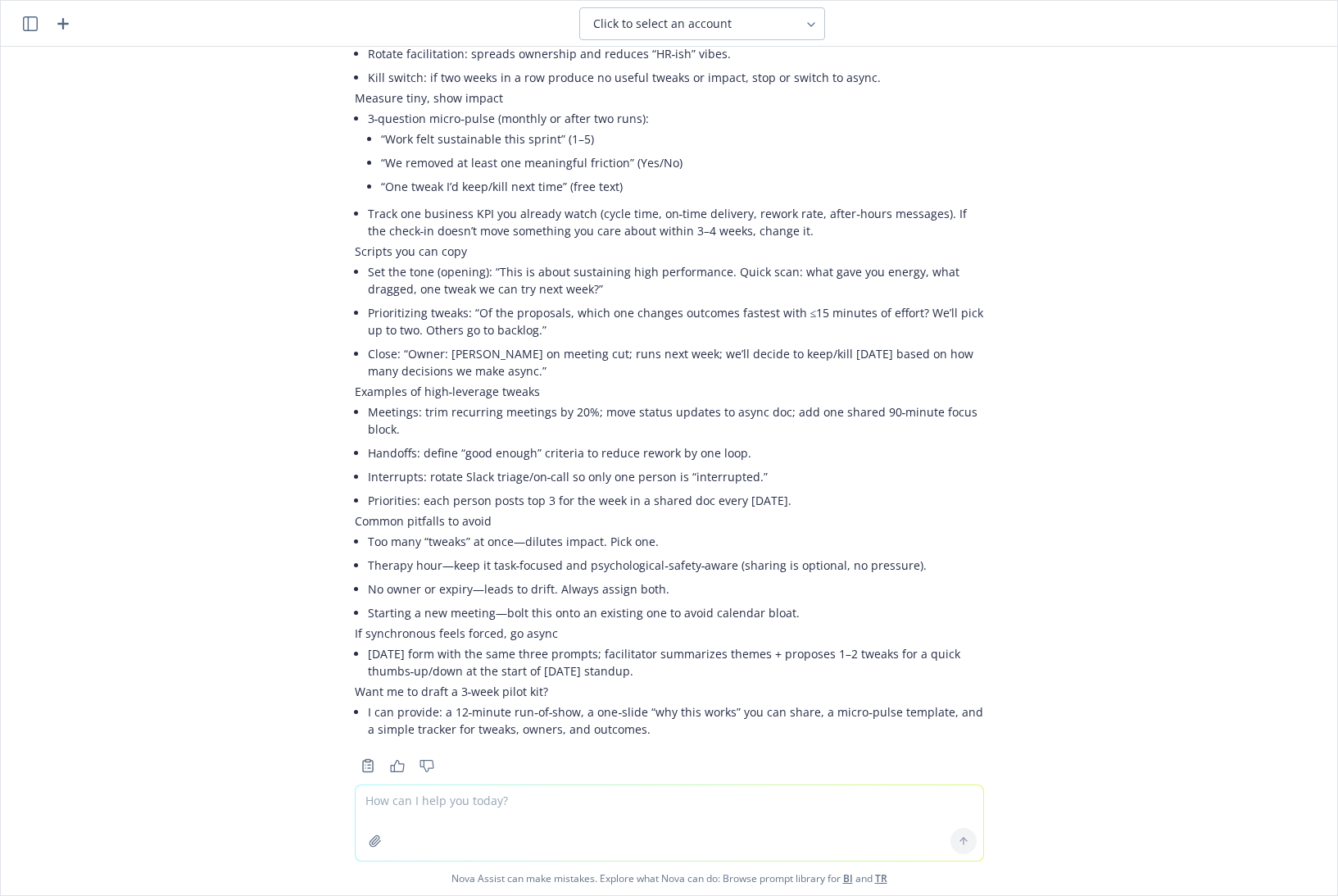
scroll to position [2418, 0]
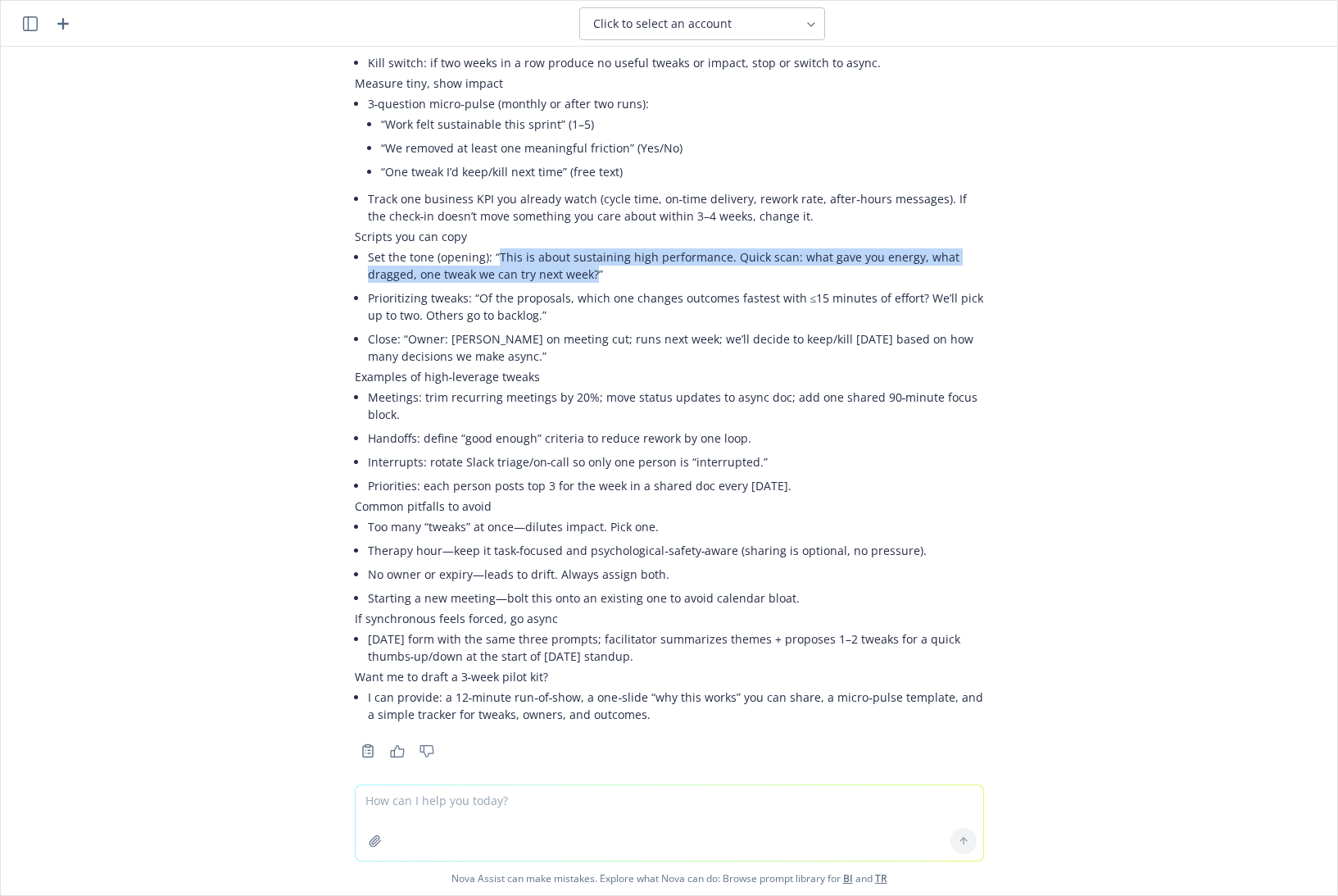
drag, startPoint x: 483, startPoint y: 238, endPoint x: 578, endPoint y: 253, distance: 96.2
click at [578, 253] on li "Set the tone (opening): “This is about sustaining high performance. Quick scan:…" at bounding box center [676, 265] width 616 height 41
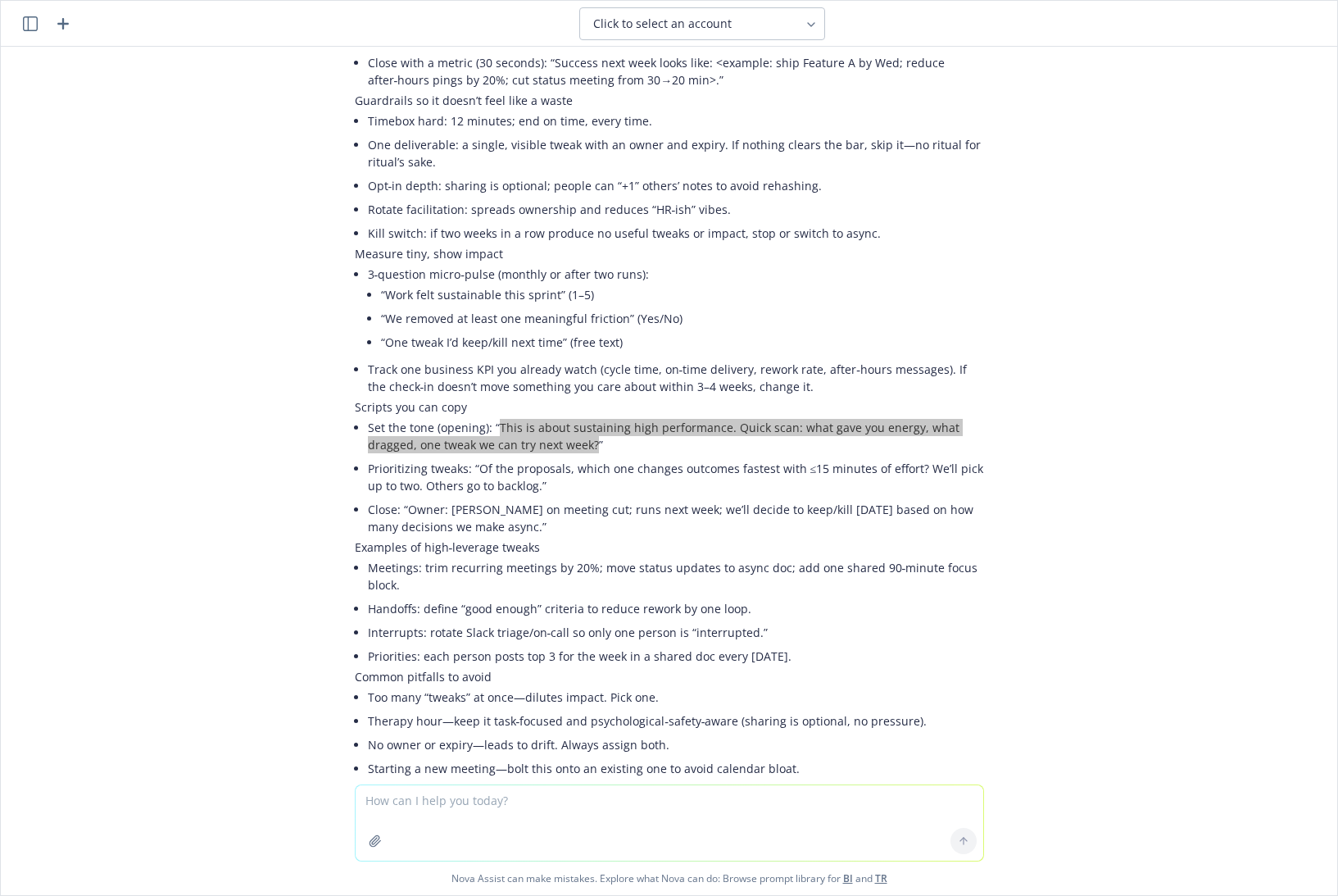
scroll to position [2076, 0]
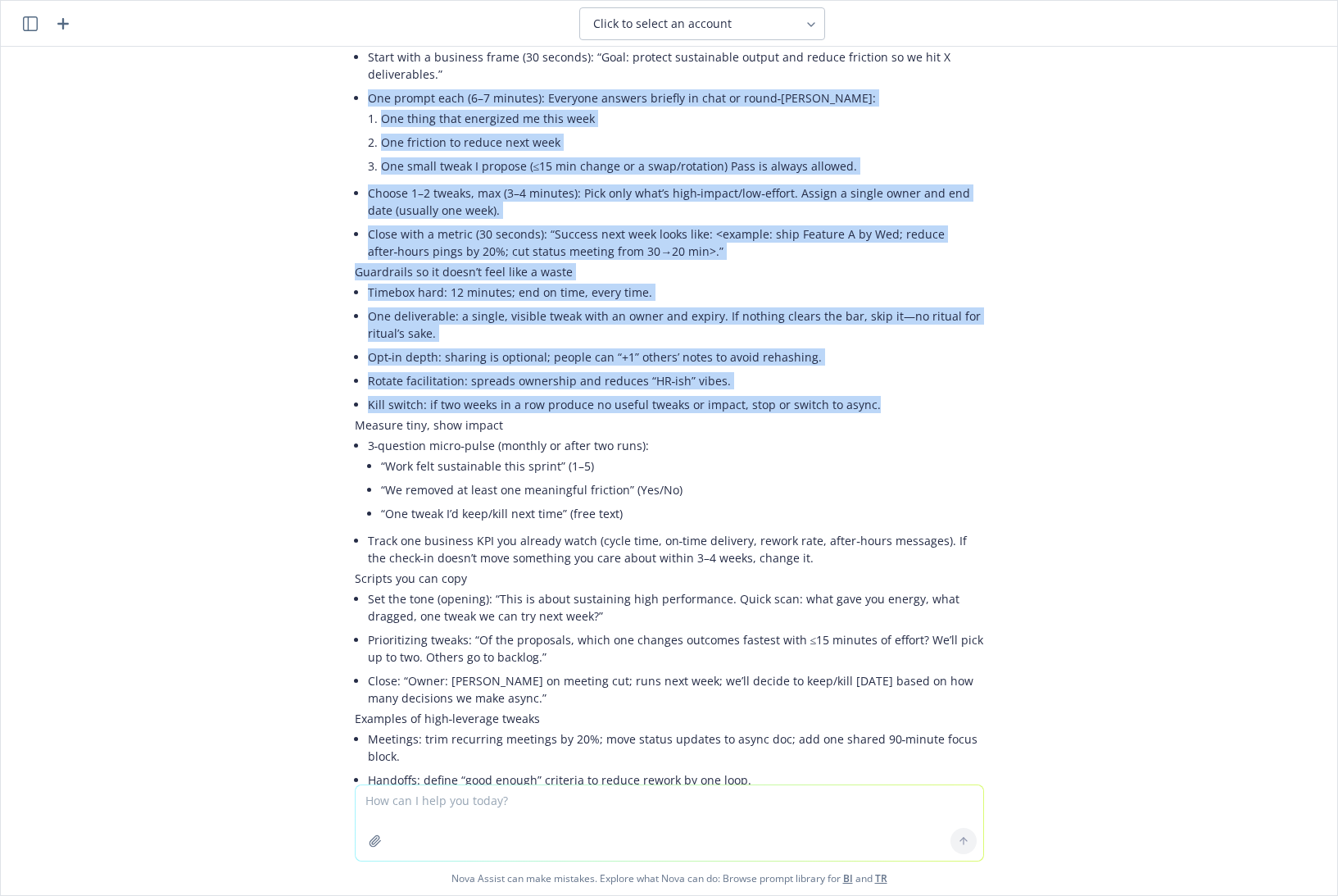
drag, startPoint x: 353, startPoint y: 79, endPoint x: 1011, endPoint y: 394, distance: 729.5
click at [1011, 394] on div "Hye nova, lately i've been experiencing a bit of burn out at work. My team is v…" at bounding box center [669, 416] width 1337 height 738
click at [544, 324] on li "One deliverable: a single, visible tweak with an owner and expiry. If nothing c…" at bounding box center [676, 324] width 616 height 41
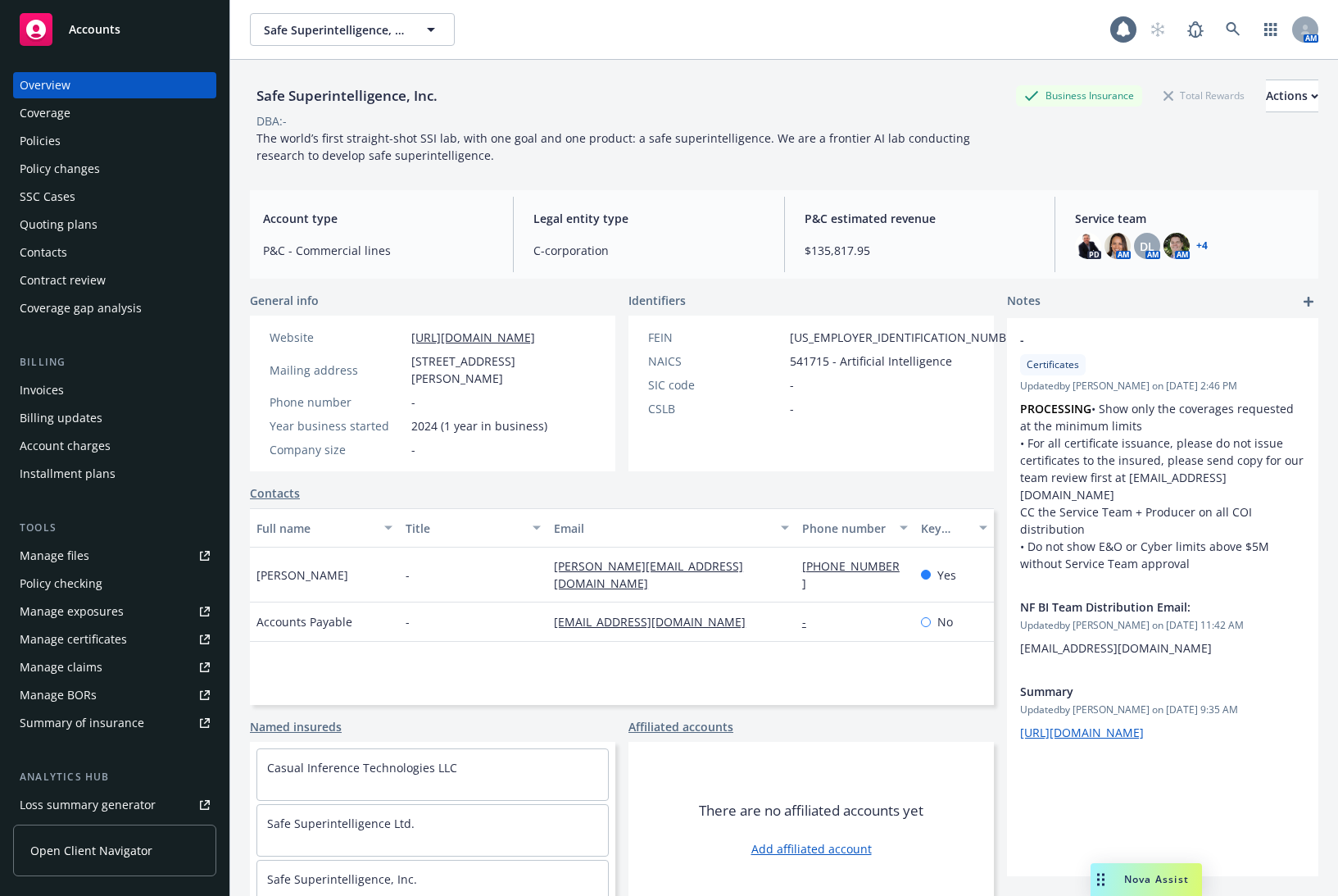
click at [134, 133] on div "Policies" at bounding box center [114, 140] width 190 height 26
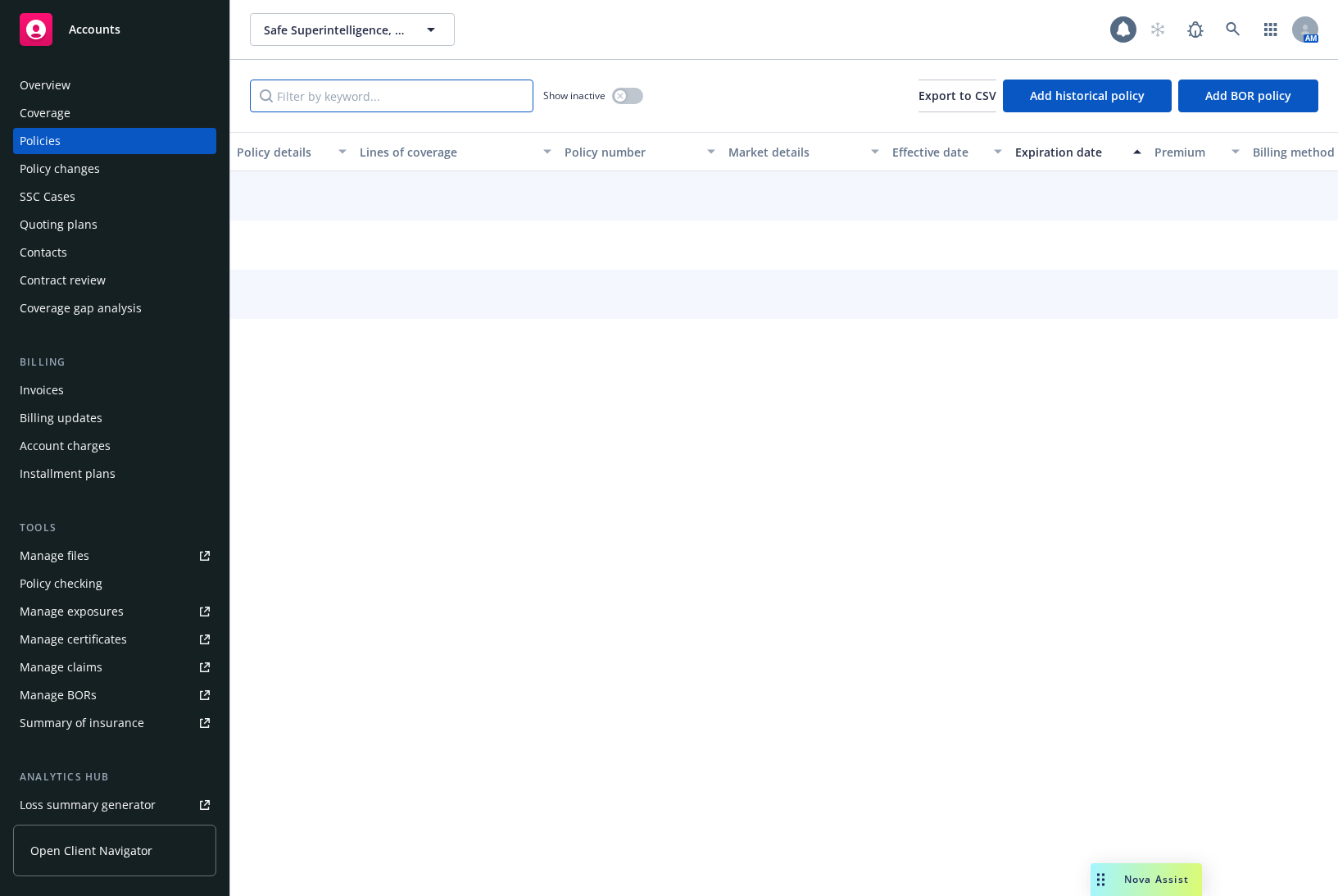
click at [282, 106] on input "Filter by keyword..." at bounding box center [391, 95] width 284 height 33
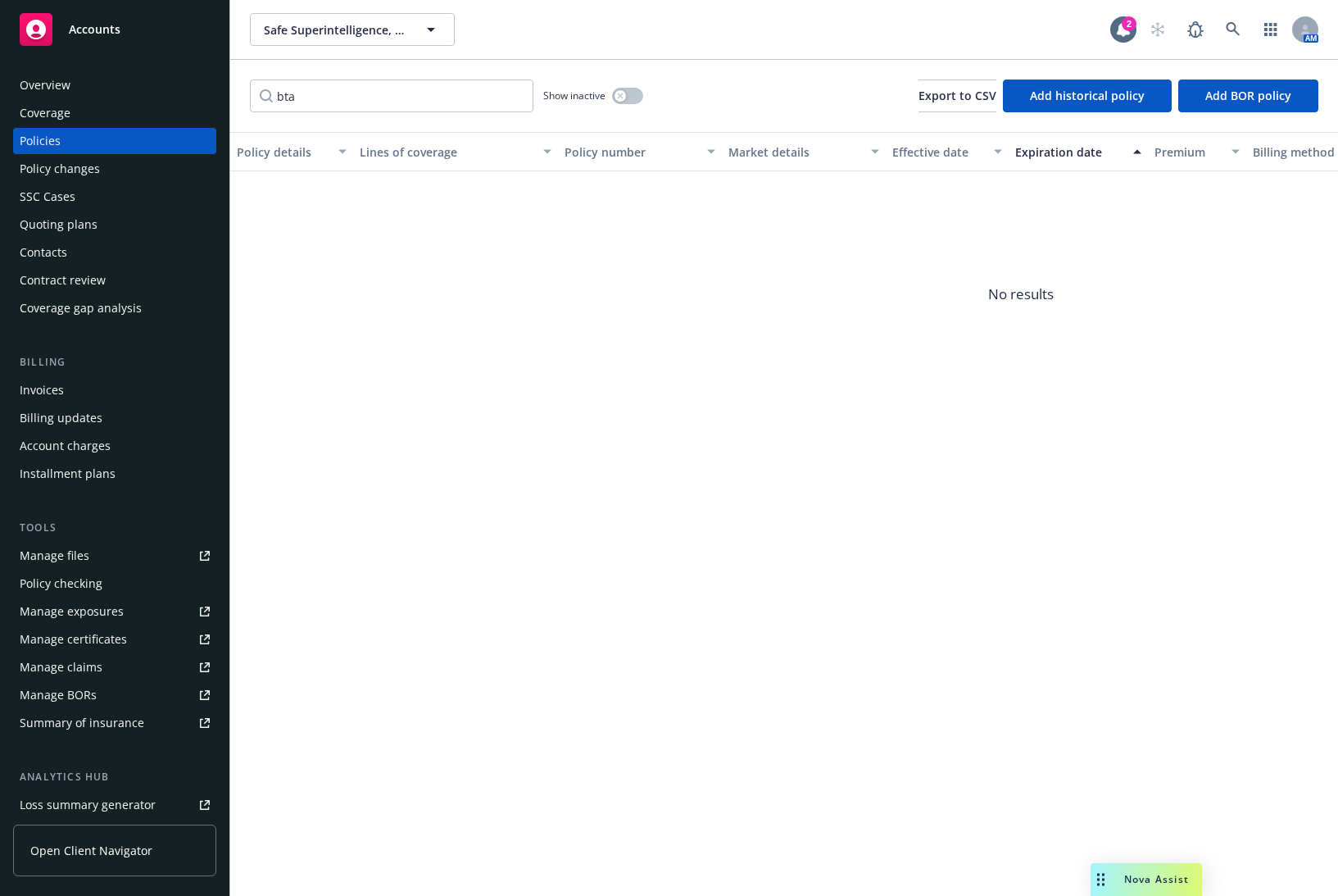
click at [612, 95] on div "Show inactive" at bounding box center [593, 95] width 100 height 33
drag, startPoint x: 626, startPoint y: 95, endPoint x: 610, endPoint y: 93, distance: 16.1
click at [626, 94] on button "button" at bounding box center [628, 95] width 31 height 16
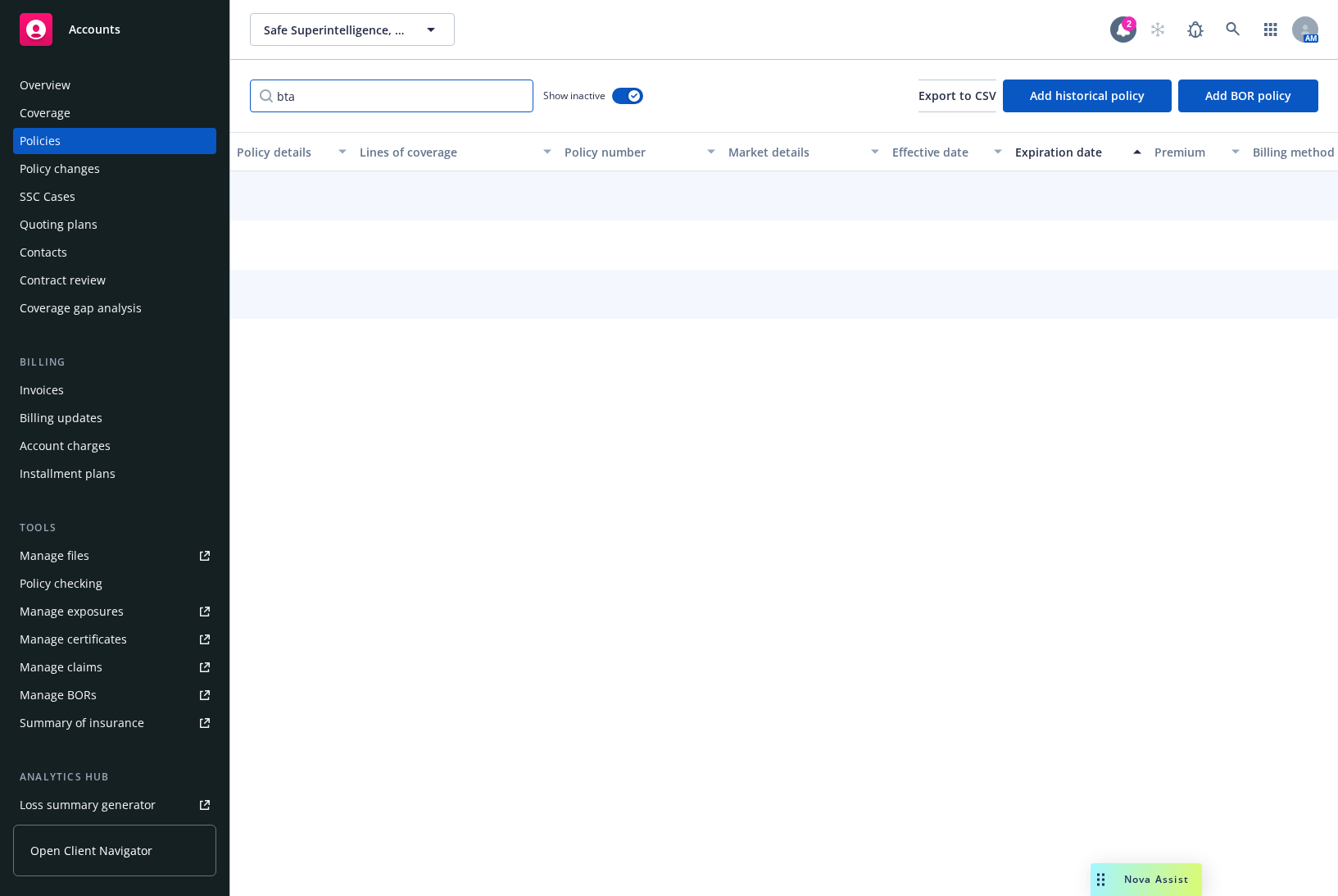
click at [456, 92] on input "bta" at bounding box center [391, 95] width 284 height 33
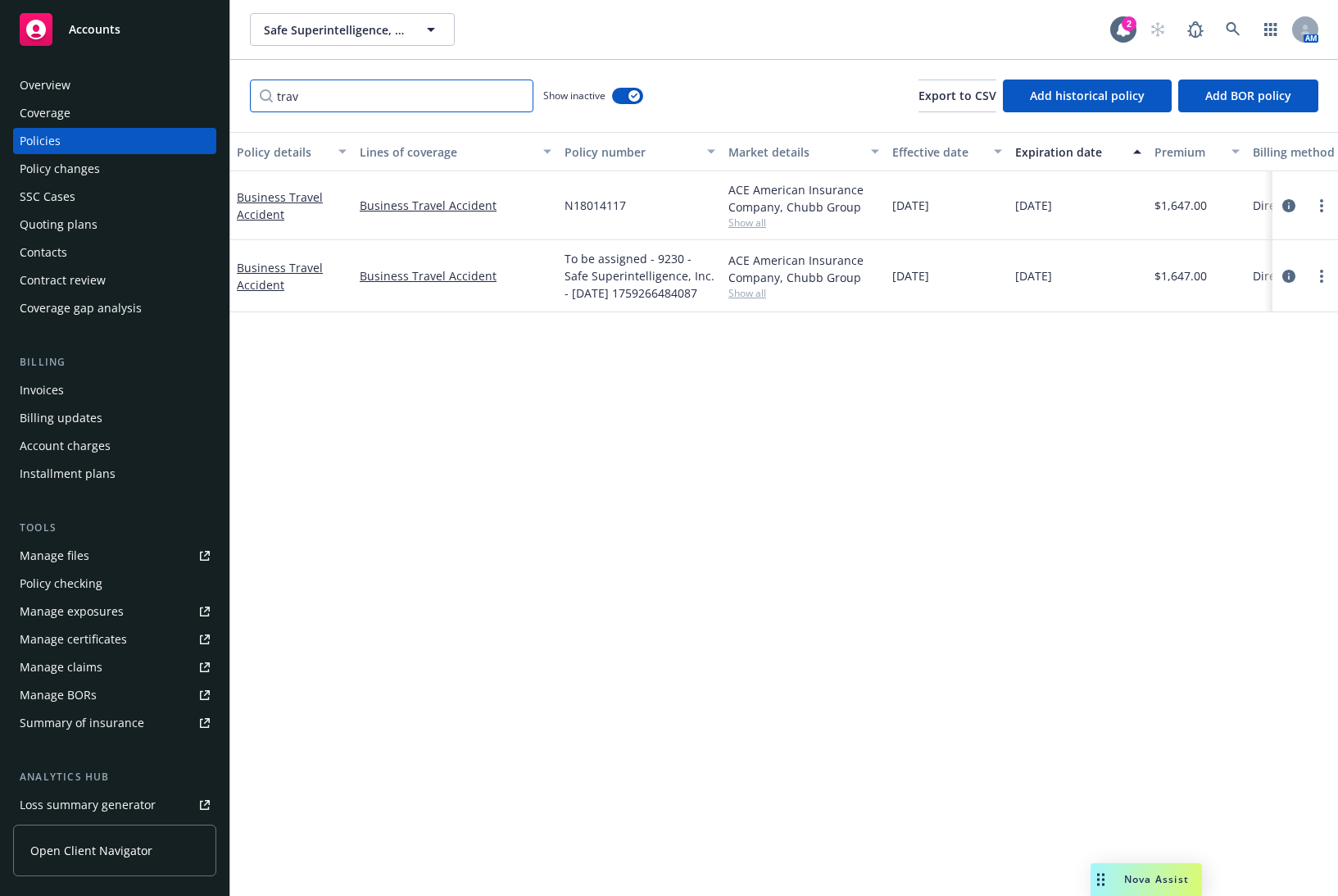
type input "trav"
drag, startPoint x: 740, startPoint y: 550, endPoint x: 680, endPoint y: 483, distance: 89.9
click at [740, 550] on div "Policy details Lines of coverage Policy number Market details Effective date Ex…" at bounding box center [784, 514] width 1108 height 764
click at [273, 212] on link "Business Travel Accident" at bounding box center [279, 205] width 86 height 33
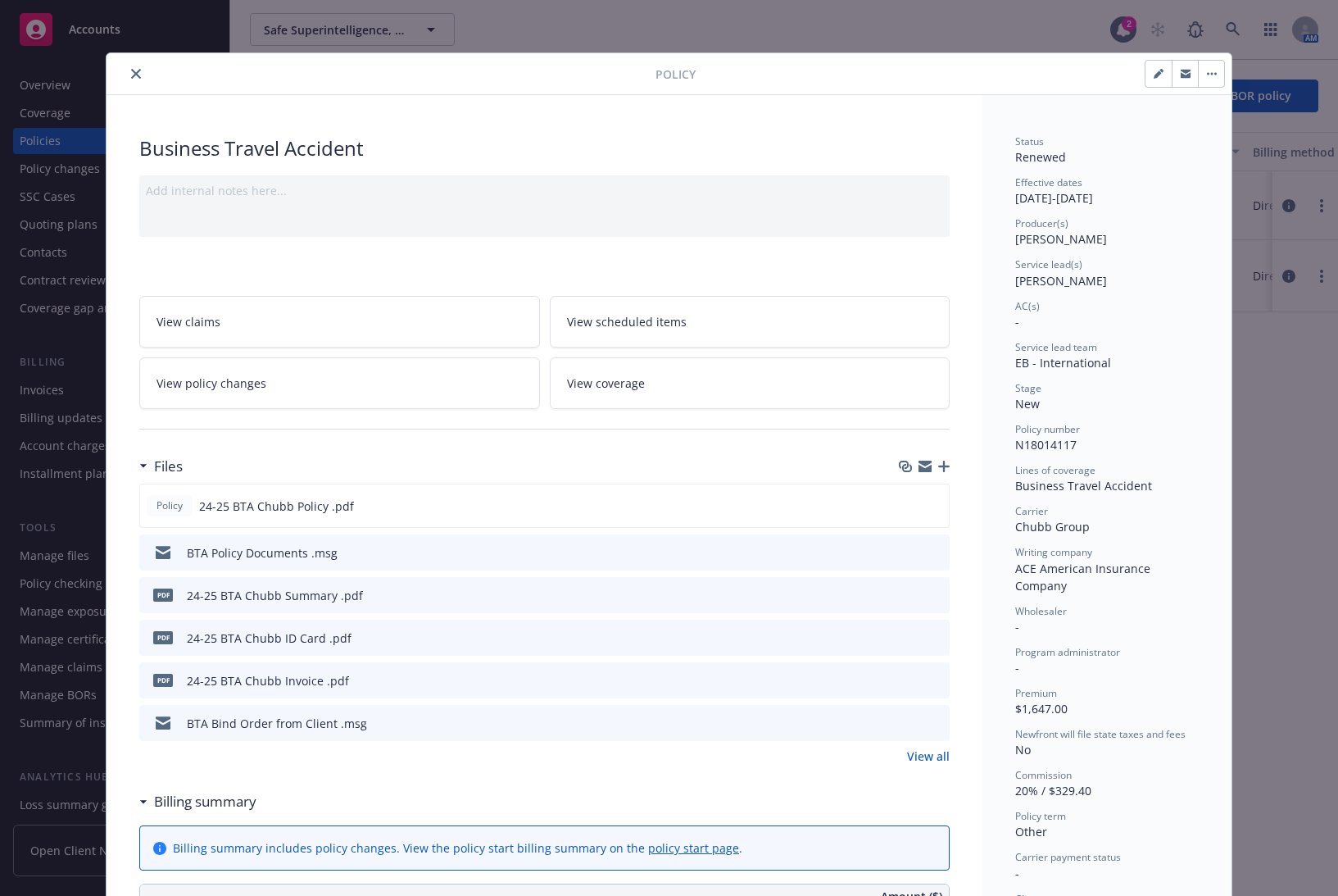
click at [927, 750] on link "View all" at bounding box center [928, 756] width 43 height 17
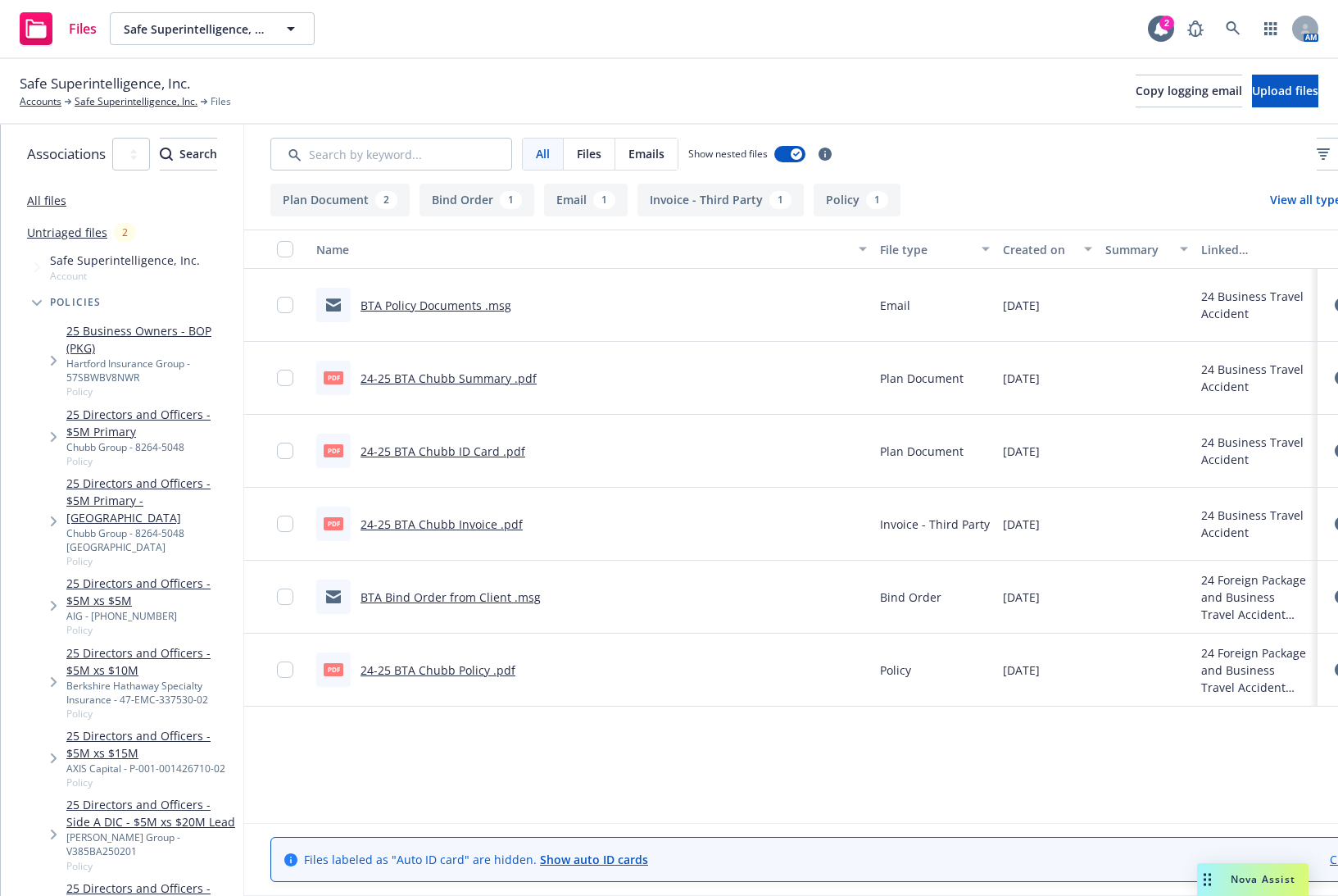
click at [523, 527] on link "24-25 BTA Chubb Invoice .pdf" at bounding box center [442, 524] width 162 height 16
